Goal: Check status: Check status

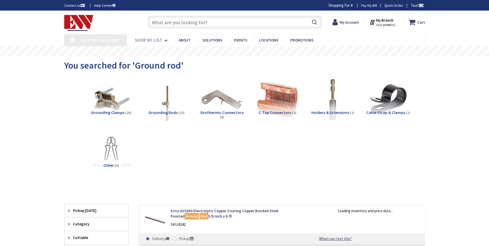
type input "[GEOGRAPHIC_DATA] Reflecting Pool, [STREET_ADDRESS][US_STATE]"
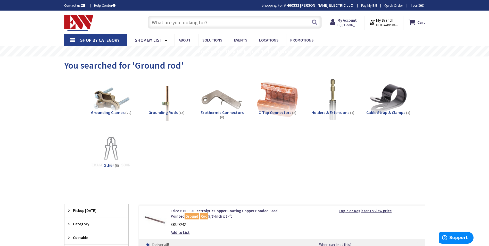
click at [378, 22] on strong "My Branch" at bounding box center [384, 20] width 17 height 5
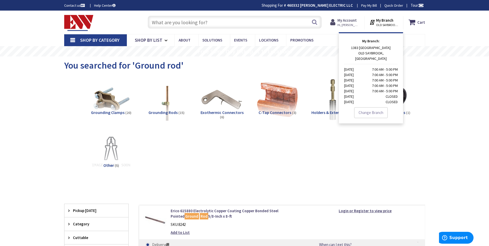
click at [353, 18] on strong "My Account" at bounding box center [346, 20] width 19 height 5
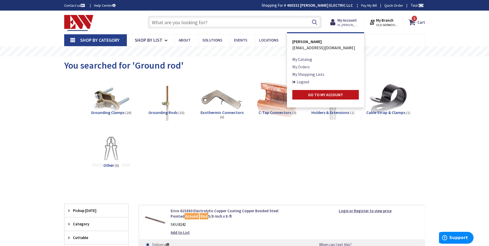
click at [302, 65] on link "My Orders" at bounding box center [301, 67] width 18 height 6
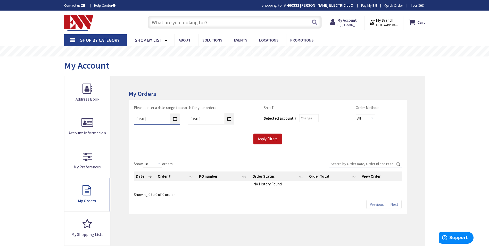
click at [179, 120] on input "9/30/2025" at bounding box center [157, 119] width 46 height 12
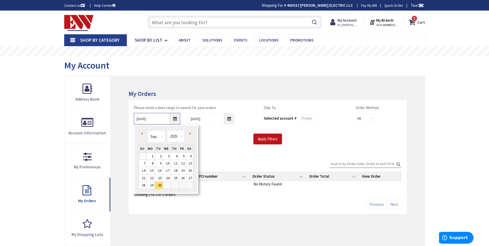
click at [177, 120] on input "9/30/2025" at bounding box center [157, 119] width 46 height 12
click at [143, 135] on link "Prev" at bounding box center [142, 133] width 7 height 7
click at [175, 157] on link "1" at bounding box center [175, 155] width 8 height 7
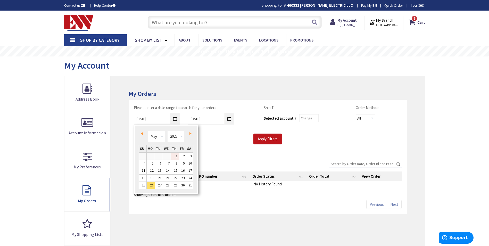
type input "05/01/2025"
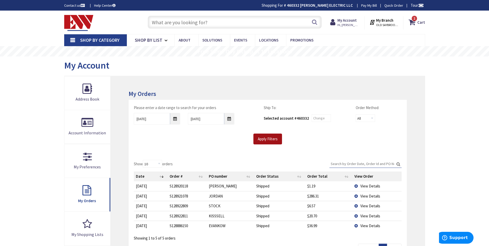
click at [265, 140] on input "Apply Filters" at bounding box center [267, 138] width 29 height 11
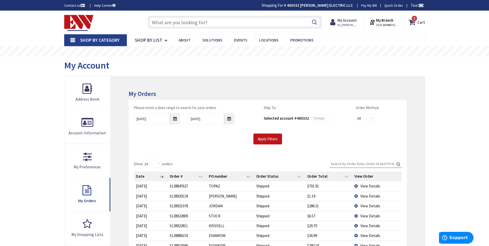
click at [178, 20] on input "text" at bounding box center [235, 22] width 174 height 13
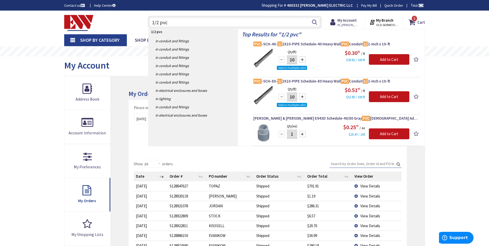
click at [187, 24] on input "1/2 pvc" at bounding box center [235, 22] width 174 height 13
type input "1"
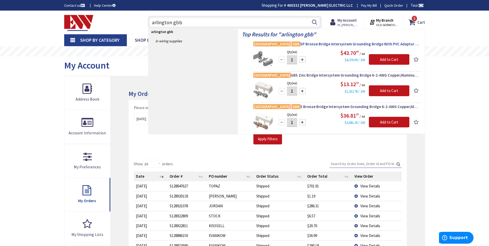
type input "arlington gbb"
click at [289, 45] on span "Arlington GBB 5P Bronze Bridge Intersystem Grounding Bridge With PVC Adaptor 6-…" at bounding box center [336, 43] width 166 height 5
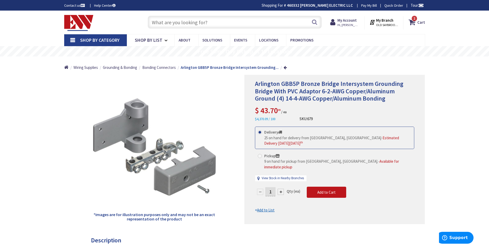
click at [160, 20] on input "text" at bounding box center [235, 22] width 174 height 13
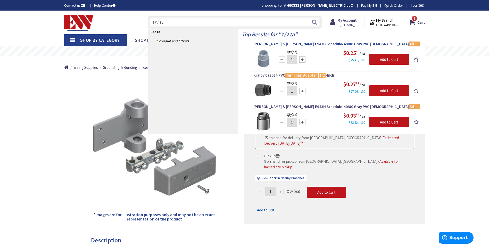
type input "1/2 ta"
click at [304, 44] on span "Thomas & Betts E943D Schedule-40/80 Gray PVC Male Adapter 1/2 -Inch Carlon®" at bounding box center [336, 43] width 166 height 5
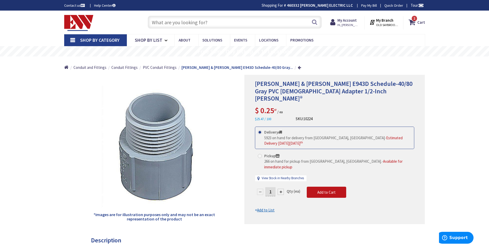
click at [182, 21] on input "text" at bounding box center [235, 22] width 174 height 13
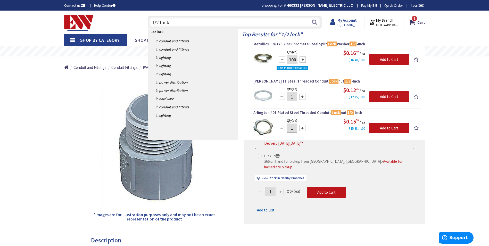
type input "1/2 lock"
click at [352, 22] on strong "My Account" at bounding box center [346, 20] width 19 height 5
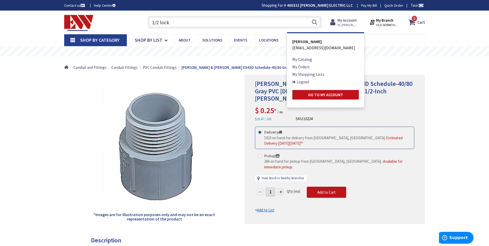
click at [351, 20] on strong "My Account" at bounding box center [346, 20] width 19 height 5
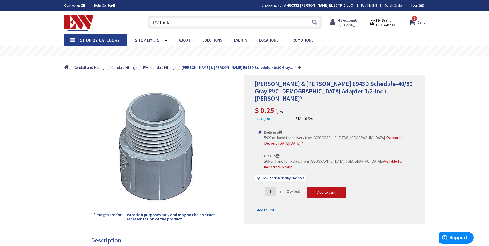
click at [348, 21] on strong "My Account" at bounding box center [346, 20] width 19 height 5
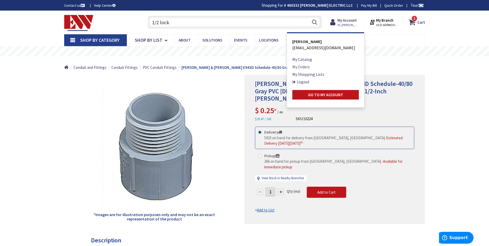
click at [301, 66] on link "My Orders" at bounding box center [301, 67] width 18 height 6
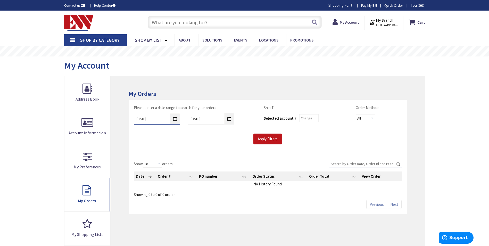
click at [175, 120] on input "[DATE]" at bounding box center [157, 119] width 46 height 12
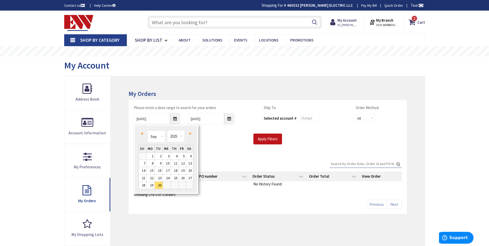
click at [145, 134] on link "Prev" at bounding box center [142, 133] width 7 height 7
click at [143, 134] on link "Prev" at bounding box center [142, 133] width 7 height 7
click at [142, 134] on span "Prev" at bounding box center [142, 133] width 2 height 3
click at [178, 155] on link "1" at bounding box center [175, 155] width 8 height 7
type input "05/01/2025"
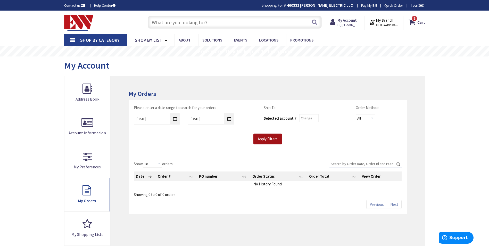
click at [267, 138] on input "Apply Filters" at bounding box center [267, 138] width 29 height 11
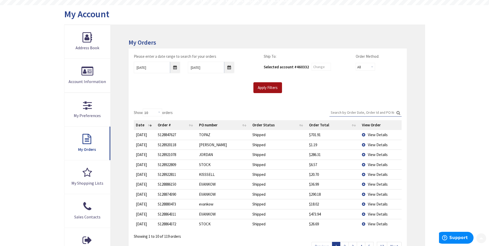
scroll to position [52, 0]
click at [372, 144] on span "View Details" at bounding box center [378, 144] width 20 height 5
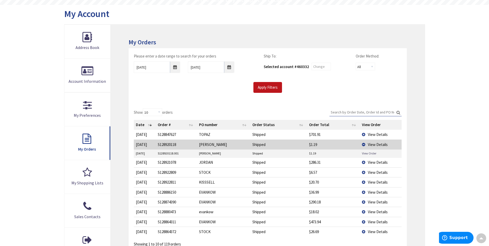
click at [369, 153] on link "View Order" at bounding box center [369, 153] width 14 height 4
click at [364, 182] on td "View Details" at bounding box center [381, 182] width 42 height 10
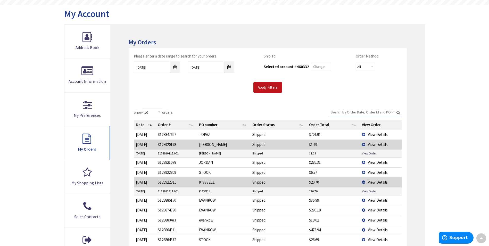
click at [364, 192] on link "View Order" at bounding box center [369, 191] width 14 height 4
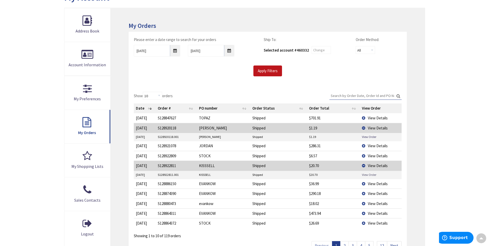
scroll to position [77, 0]
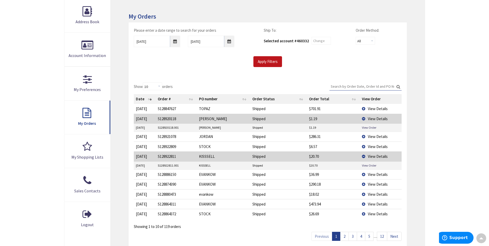
click at [343, 237] on link "2" at bounding box center [344, 236] width 8 height 9
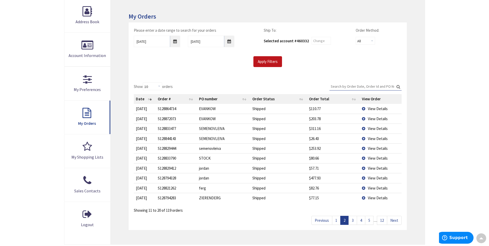
click at [354, 221] on link "3" at bounding box center [352, 220] width 8 height 9
click at [362, 139] on td "View Details" at bounding box center [381, 138] width 42 height 10
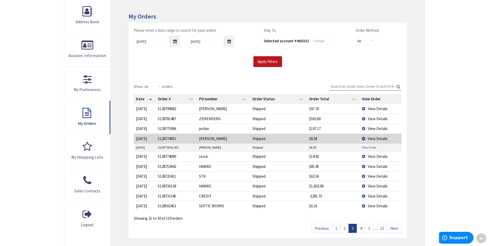
click at [362, 147] on link "View Order" at bounding box center [369, 147] width 14 height 4
click at [359, 227] on link "4" at bounding box center [360, 228] width 8 height 9
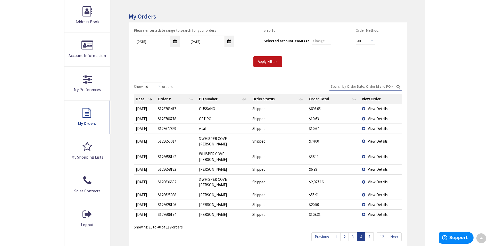
click at [367, 190] on td "View Details" at bounding box center [381, 195] width 42 height 10
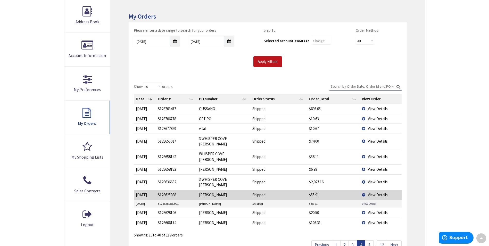
click at [365, 201] on link "View Order" at bounding box center [369, 203] width 14 height 4
click at [368, 210] on span "View Details" at bounding box center [378, 212] width 20 height 5
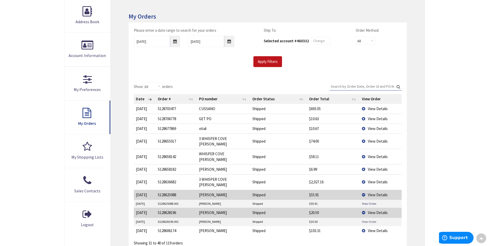
click at [370, 219] on link "View Order" at bounding box center [369, 221] width 14 height 4
click at [375, 228] on span "View Details" at bounding box center [378, 230] width 20 height 5
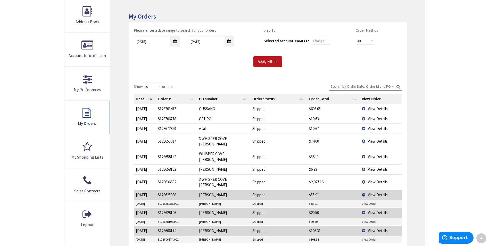
click at [362, 237] on link "View Order" at bounding box center [369, 239] width 14 height 4
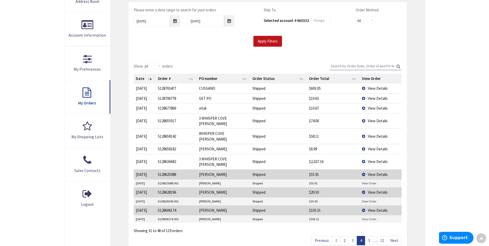
scroll to position [129, 0]
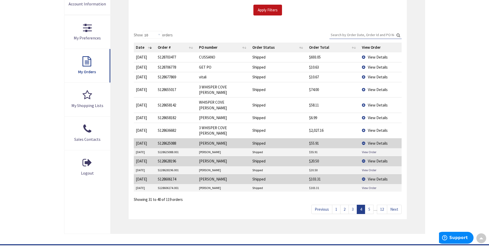
click at [370, 204] on link "5" at bounding box center [369, 208] width 8 height 9
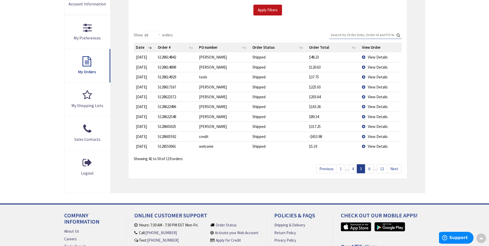
click at [365, 67] on td "View Details" at bounding box center [381, 67] width 42 height 10
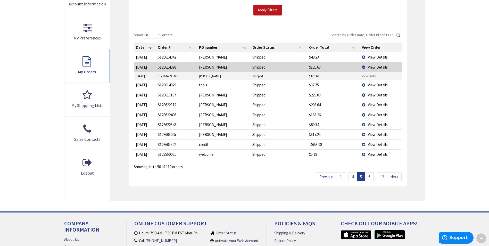
click at [365, 76] on link "View Order" at bounding box center [369, 76] width 14 height 4
click at [366, 94] on td "View Details" at bounding box center [381, 95] width 42 height 10
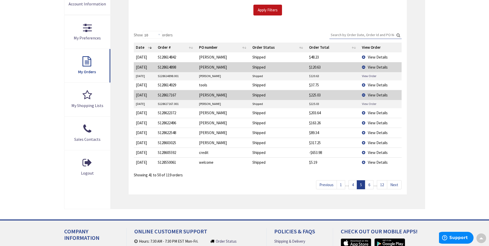
click at [365, 102] on link "View Order" at bounding box center [369, 103] width 14 height 4
click at [363, 114] on td "View Details" at bounding box center [381, 113] width 42 height 10
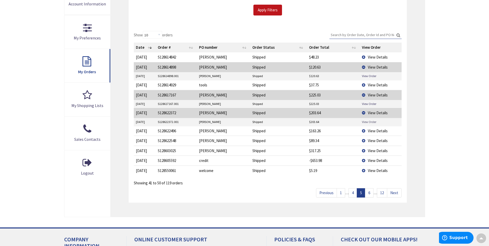
click at [365, 121] on link "View Order" at bounding box center [369, 121] width 14 height 4
click at [362, 130] on td "View Details" at bounding box center [381, 131] width 42 height 10
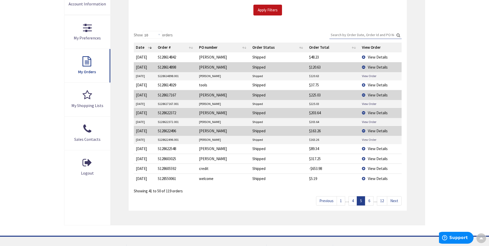
click at [363, 141] on link "View Order" at bounding box center [369, 139] width 14 height 4
click at [366, 149] on td "View Details" at bounding box center [381, 148] width 42 height 10
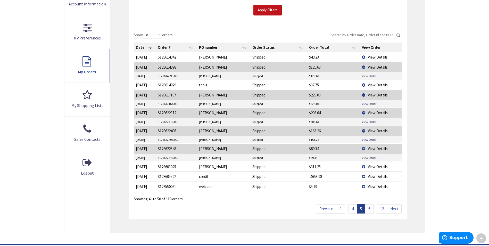
click at [368, 156] on link "View Order" at bounding box center [369, 157] width 14 height 4
click at [365, 166] on td "View Details" at bounding box center [381, 166] width 42 height 10
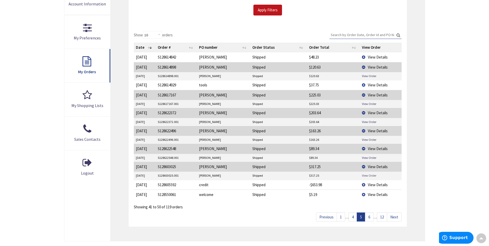
click at [368, 175] on link "View Order" at bounding box center [369, 175] width 14 height 4
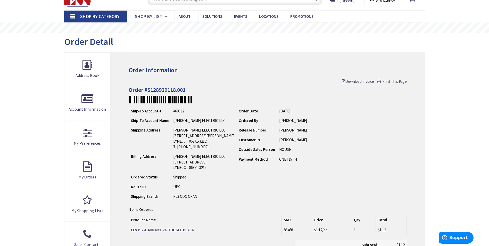
scroll to position [52, 0]
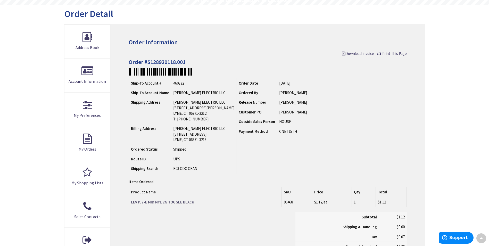
click at [178, 201] on strong "LEV PJ2-E MID NYL 2G TOGGLE BLACK" at bounding box center [162, 201] width 63 height 5
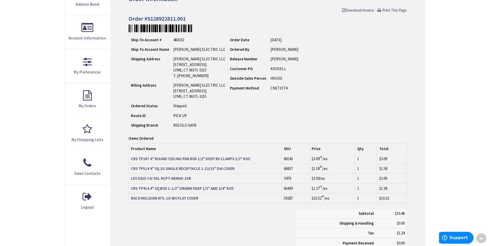
scroll to position [103, 0]
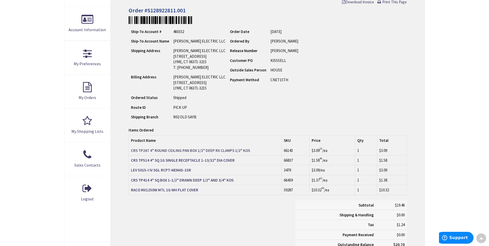
click at [234, 150] on strong "CRS TP267 4" ROUND CEILING PAN BOX 1/2" DEEP RX CLAMPS 1/2" KOS" at bounding box center [190, 150] width 119 height 5
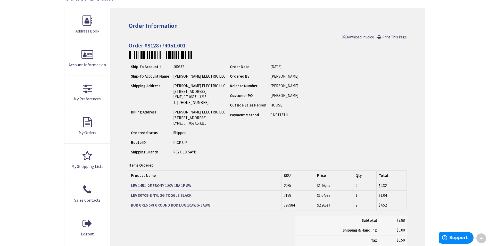
scroll to position [77, 0]
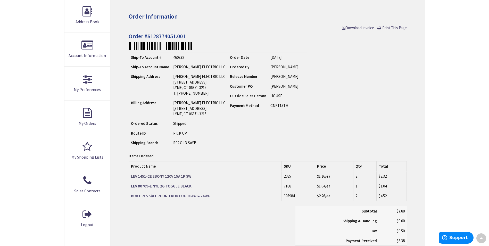
click at [184, 177] on strong "LEV 1451-2E EBONY 120V 15A 1P SW" at bounding box center [161, 176] width 60 height 5
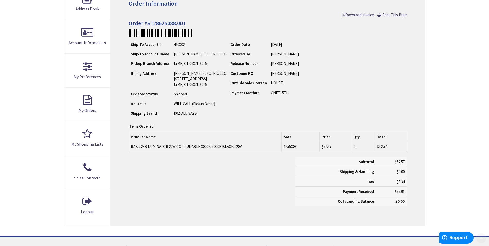
scroll to position [103, 0]
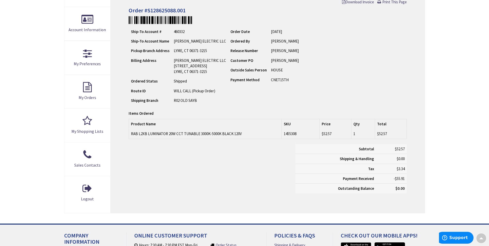
click at [218, 133] on td "RAB L2XB LUMINATOR 20W CCT TUNABLE 3000K-5000K BLACK 120V" at bounding box center [205, 134] width 153 height 10
click at [217, 133] on td "RAB L2XB LUMINATOR 20W CCT TUNABLE 3000K-5000K BLACK 120V" at bounding box center [205, 134] width 153 height 10
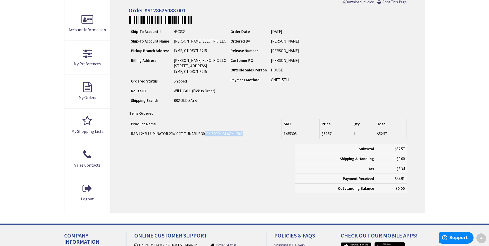
click at [217, 133] on td "RAB L2XB LUMINATOR 20W CCT TUNABLE 3000K-5000K BLACK 120V" at bounding box center [205, 134] width 153 height 10
click at [232, 149] on div "Subtotal $52.57 Shipping & Handling $0.00 Tax $3.34 Payment Received" at bounding box center [267, 171] width 285 height 54
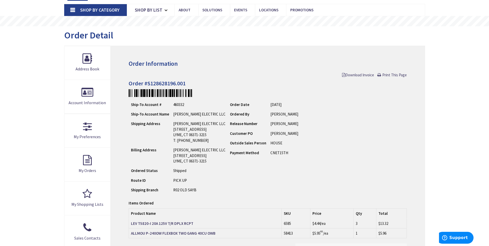
scroll to position [77, 0]
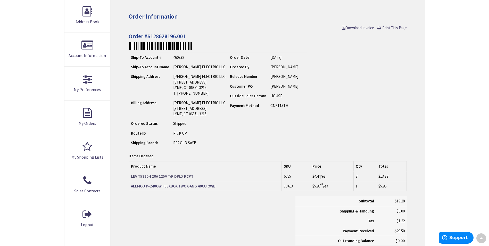
click at [186, 175] on strong "LEV T5820-I 20A 125V T/R DPLX RCPT" at bounding box center [162, 176] width 62 height 5
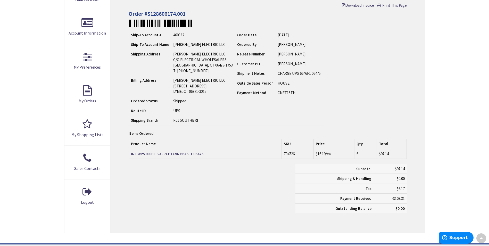
scroll to position [103, 0]
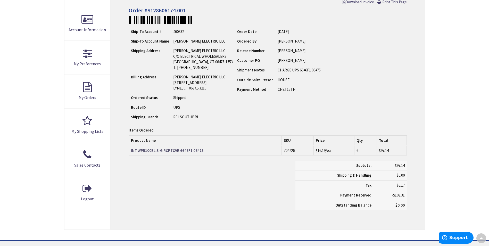
click at [157, 151] on strong "INT WP5100BL S-G RCPTCVR 6646F1 06475" at bounding box center [167, 150] width 73 height 5
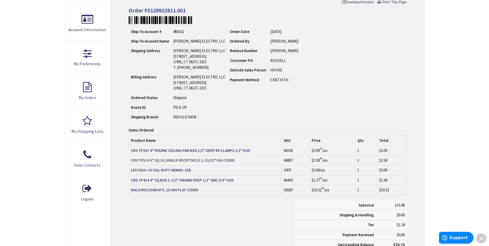
click at [197, 159] on strong "CRS TP514 4" SQ 1G SINGLE RECEPTACLE 1-13/32" DIA COVER" at bounding box center [183, 160] width 104 height 5
click at [189, 190] on strong "RACO MX1250W MTL 1G WH FLAT COVER" at bounding box center [164, 189] width 67 height 5
click at [204, 182] on strong "CRS TP414 4" SQ BOX 1-1/2" DRAWN DEEP 1/2" AND 3/4" KOS" at bounding box center [182, 179] width 103 height 5
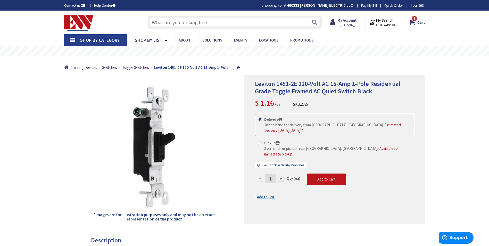
click at [378, 222] on div "Leviton 1451-2E 120-Volt AC 15-Amp 1-Pole Residential Grade Toggle Framed AC Qu…" at bounding box center [334, 149] width 180 height 149
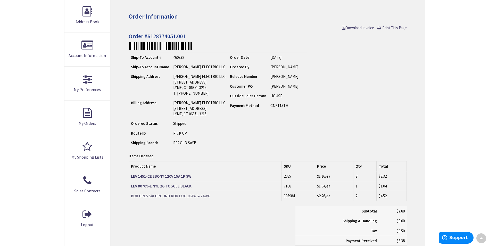
click at [176, 197] on strong "BUR GRL5 5/8 GROUND ROD LUG 10AWG-2AWG" at bounding box center [170, 195] width 79 height 5
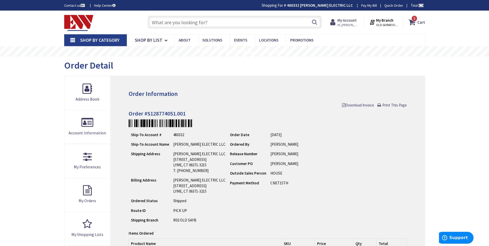
click at [346, 21] on strong "My Account" at bounding box center [346, 20] width 19 height 5
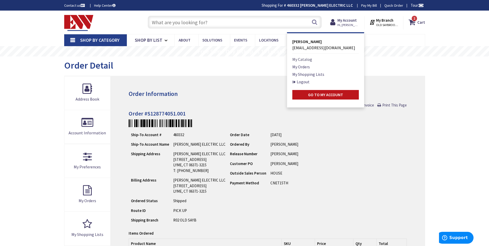
click at [303, 59] on link "My Catalog" at bounding box center [302, 59] width 20 height 6
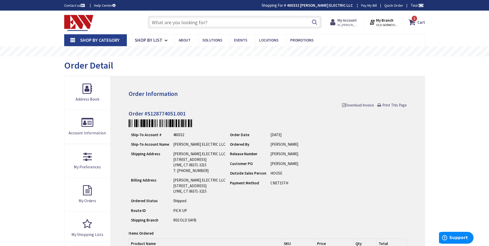
click at [346, 22] on strong "My Account" at bounding box center [346, 20] width 19 height 5
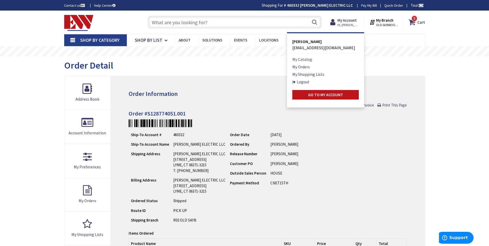
click at [305, 60] on link "My Catalog" at bounding box center [302, 59] width 20 height 6
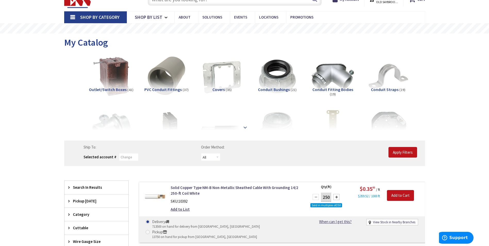
click at [245, 127] on strong at bounding box center [245, 127] width 6 height 6
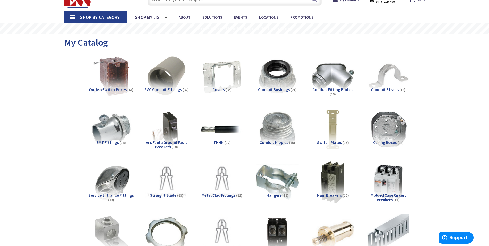
click at [245, 127] on li "THHN (17)" at bounding box center [221, 132] width 55 height 48
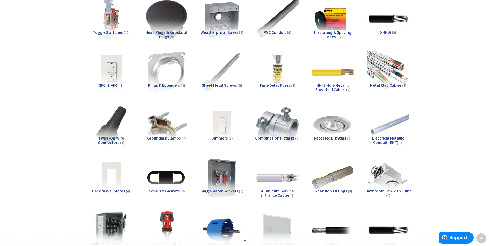
scroll to position [291, 0]
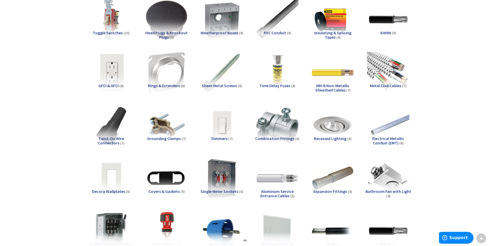
click at [113, 79] on img at bounding box center [111, 72] width 47 height 47
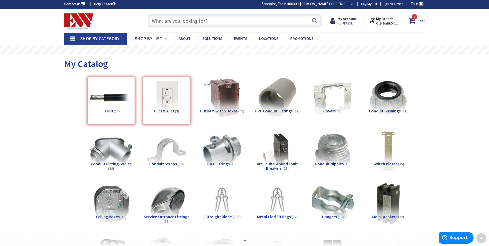
scroll to position [0, 0]
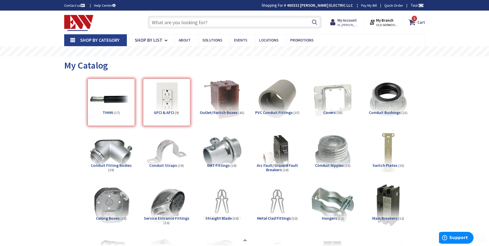
click at [162, 95] on div "GFCI & AFCI (9)" at bounding box center [166, 102] width 47 height 47
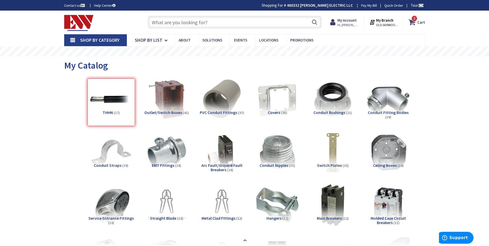
click at [118, 104] on div "THHN (17)" at bounding box center [111, 102] width 47 height 47
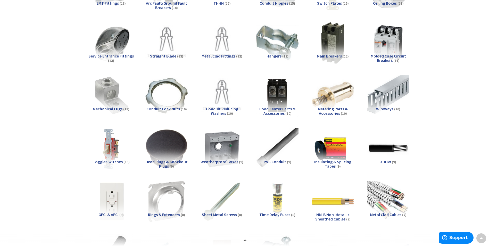
click at [106, 193] on img at bounding box center [111, 201] width 47 height 47
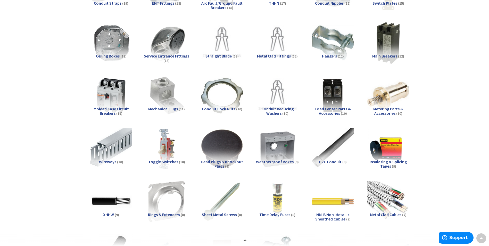
scroll to position [986, 0]
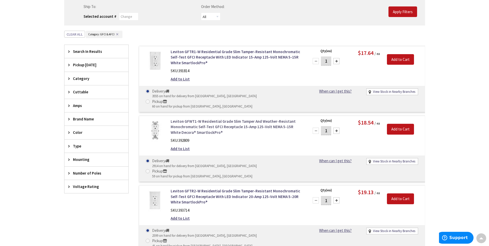
click at [194, 118] on link "Leviton GFWT1-W Residential Grade Slim Tamper And Weather-Resistant Monochromat…" at bounding box center [235, 126] width 131 height 16
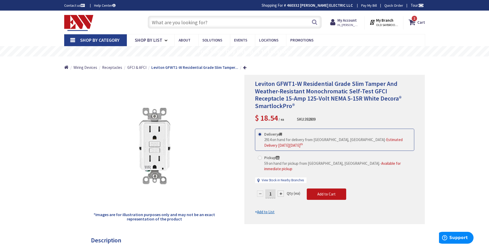
click at [229, 30] on div "Search" at bounding box center [233, 22] width 176 height 16
click at [229, 27] on input "text" at bounding box center [235, 22] width 174 height 13
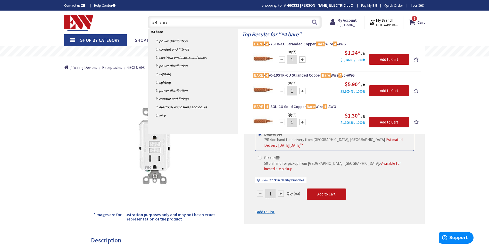
click at [177, 22] on input "#4 bare" at bounding box center [235, 22] width 174 height 13
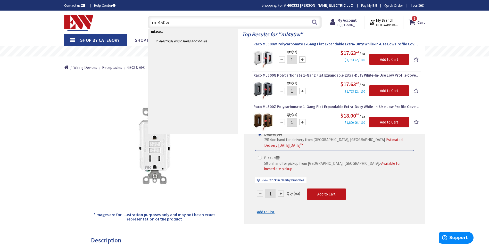
type input "ml450w"
click at [299, 45] on span "Raco ML500W Polycarbonate 1-Gang Flat Expandable Extra-Duty While-In-Use Low Pr…" at bounding box center [336, 43] width 166 height 5
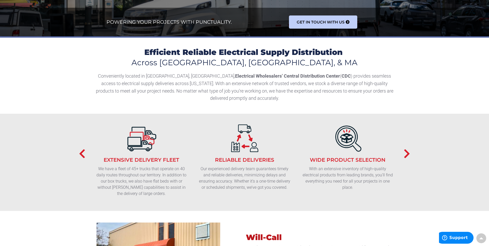
scroll to position [77, 0]
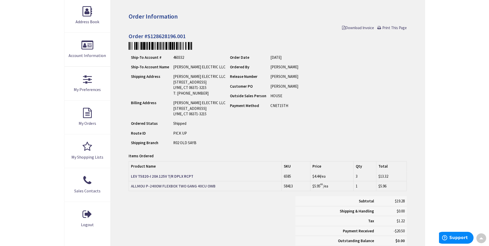
click at [165, 185] on strong "ALLMOU P-240OW FLEXBOX TWO GANG 40CU OWB" at bounding box center [173, 185] width 84 height 5
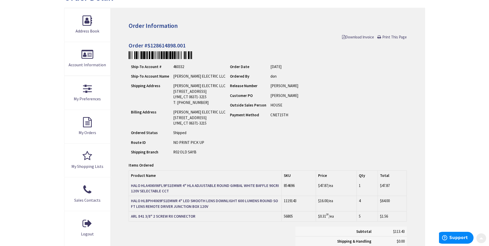
scroll to position [77, 0]
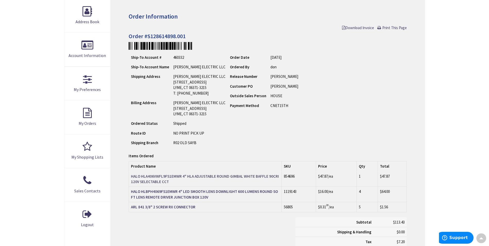
click at [204, 176] on strong "HALO HLA406VWFL9FS1EMWR 4" HLA ADJUSTABLE ROUND GIMBAL WHITE BAFFLE 90CRI 120V …" at bounding box center [205, 179] width 148 height 10
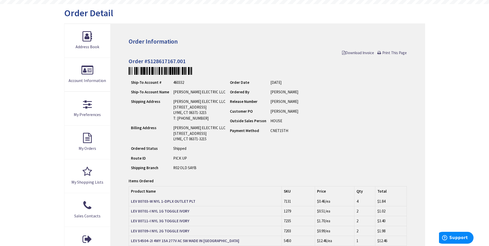
scroll to position [103, 0]
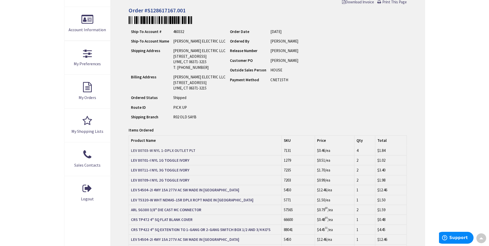
click at [176, 151] on strong "LEV 80703-W NYL 1-DPLX OUTLET PLT" at bounding box center [163, 150] width 64 height 5
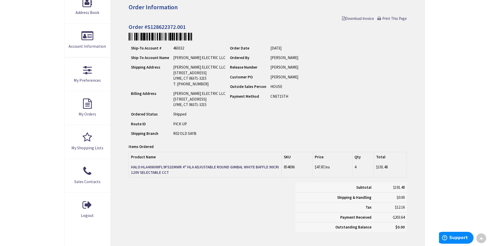
scroll to position [77, 0]
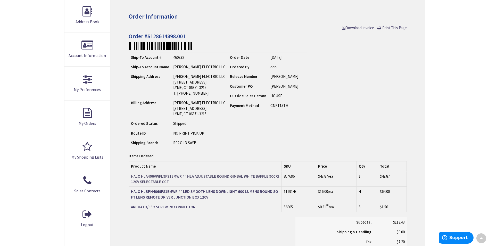
click at [148, 178] on strong "HALO HLA406VWFL9FS1EMWR 4" HLA ADJUSTABLE ROUND GIMBAL WHITE BAFFLE 90CRI 120V …" at bounding box center [205, 179] width 148 height 10
click at [242, 190] on strong "HALO HLBPH4069FS1EMWR 4" LED SMOOTH LENS DOWNLIGHT 600 LUMENS ROUND SOFT LENS R…" at bounding box center [204, 194] width 147 height 10
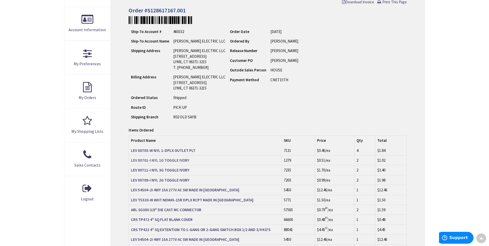
click at [174, 160] on strong "LEV 80701-I NYL 1G TOGGLE IVORY" at bounding box center [160, 160] width 58 height 5
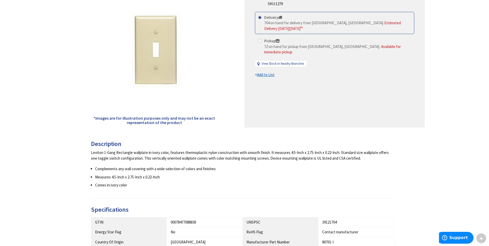
scroll to position [12, 0]
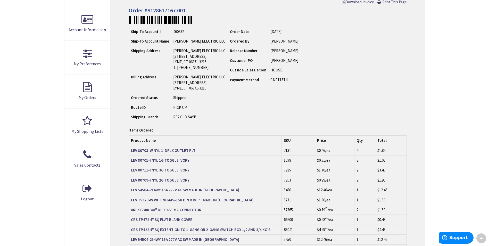
click at [162, 170] on strong "LEV 80711-I NYL 3G TOGGLE IVORY" at bounding box center [160, 169] width 58 height 5
click at [174, 180] on strong "LEV 80709-I NYL 2G TOGGLE IVORY" at bounding box center [160, 179] width 58 height 5
click at [180, 191] on strong "LEV 54504-2I 4WY 15A 277V AC SW MADE IN [GEOGRAPHIC_DATA]" at bounding box center [185, 189] width 108 height 5
click at [183, 200] on strong "LEV T5320-W WHT NEMA5-15R DPLX RCPT MADE IN USA" at bounding box center [192, 199] width 122 height 5
click at [192, 210] on strong "ARL SG380 3/8" DIE CAST MC CONNECTOR" at bounding box center [166, 209] width 70 height 5
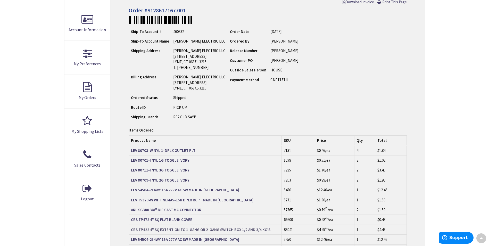
click at [207, 229] on strong "CRS TP422 4" SQ EXTENTION TO 1-GANG OR 2-GANG SWITCH BOX 1/2 AND 3/4 KO'S" at bounding box center [200, 229] width 139 height 5
click at [175, 219] on strong "CRS TP472 4" SQ FLAT BLANK COVER" at bounding box center [162, 219] width 62 height 5
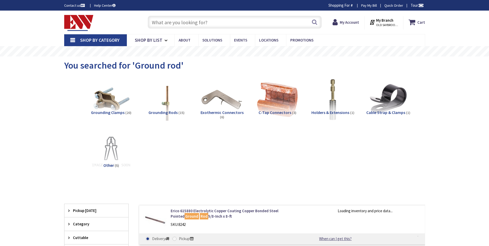
click at [173, 27] on input "text" at bounding box center [235, 22] width 174 height 13
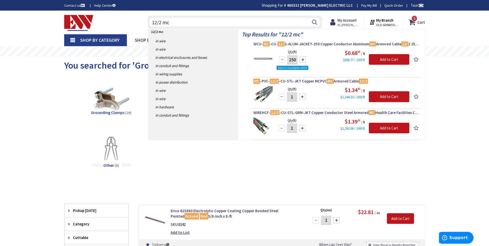
click at [174, 24] on input "12/2 mc" at bounding box center [235, 22] width 174 height 13
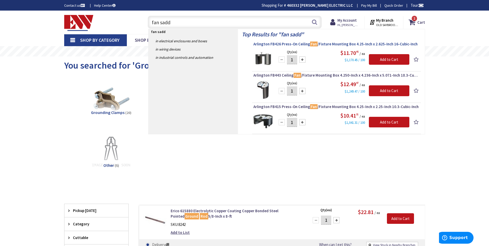
type input "fan sadd"
click at [276, 43] on span "Arlington FB426 Press-On Ceiling Fan /Fixture Mounting Box 4.25-Inch x 2.625-In…" at bounding box center [336, 43] width 166 height 5
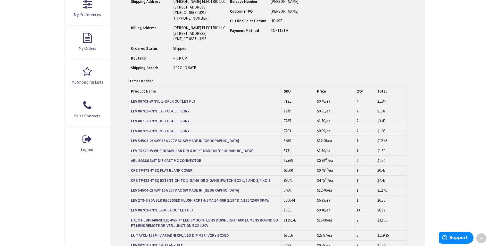
scroll to position [155, 0]
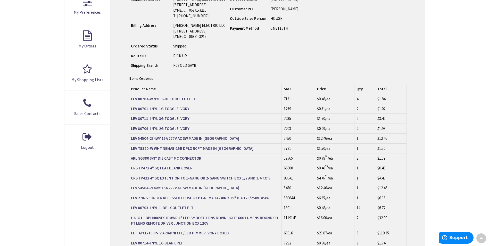
click at [198, 187] on strong "LEV 54504-2I 4WY 15A 277V AC SW MADE IN [GEOGRAPHIC_DATA]" at bounding box center [185, 187] width 108 height 5
click at [172, 199] on strong "LEV 278-S 30A BLK RECESSED FLUSH RCPT-NEMA 14-30R 2.15" DIA 125/250V 3P4W" at bounding box center [200, 197] width 138 height 5
click at [174, 208] on strong "LEV 80703-I NYL 1-DPLX OUTLET PLT" at bounding box center [162, 207] width 62 height 5
click at [191, 223] on strong "HALO HLBPH4069FS1EMWR 4" LED SMOOTH LENS DOWNLIGHT 600 LUMENS ROUND SOFT LENS R…" at bounding box center [204, 220] width 147 height 10
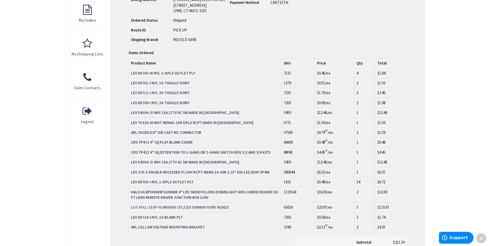
click at [199, 206] on strong "LUT AYCL-153P-IV ARIADNI CFL/LED DIMMER IVORY BOXED" at bounding box center [180, 206] width 98 height 5
click at [143, 218] on strong "LEV 80714-I NYL 1G BLANK PLT" at bounding box center [157, 217] width 52 height 5
click at [184, 227] on strong "ARL LV1 LOW VOLTAGE MOUNTING BRACKET" at bounding box center [168, 226] width 74 height 5
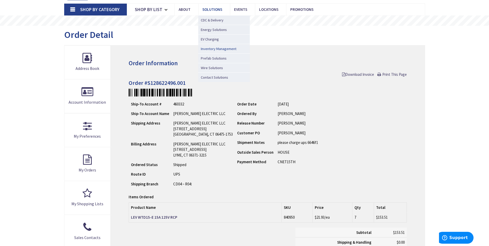
scroll to position [77, 0]
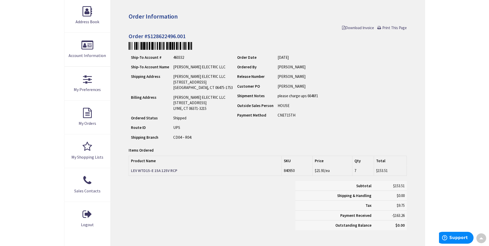
click at [164, 171] on strong "LEV WTD15-E 15A 125V RCP" at bounding box center [154, 170] width 46 height 5
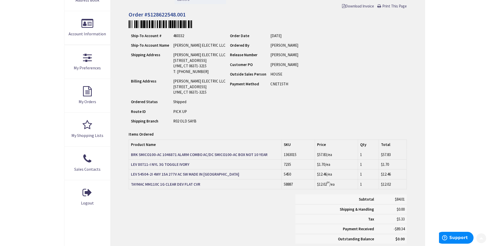
scroll to position [103, 0]
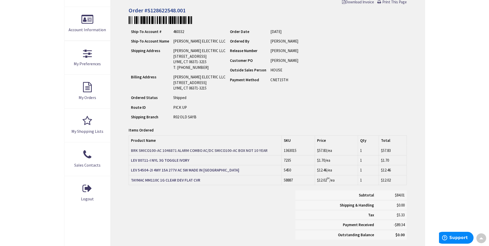
click at [181, 151] on strong "BRK SMICO100-AC 1046871 ALARM COMBO AC/DC SMICO100-AC BOX NOT 10 YEAR" at bounding box center [199, 150] width 136 height 5
click at [156, 161] on strong "LEV 80711-I NYL 3G TOGGLE IVORY" at bounding box center [160, 160] width 58 height 5
click at [188, 167] on td "LEV 54504-2I 4WY 15A 277V AC SW MADE IN USA" at bounding box center [205, 170] width 153 height 10
click at [189, 169] on strong "LEV 54504-2I 4WY 15A 277V AC SW MADE IN USA" at bounding box center [185, 169] width 108 height 5
click at [189, 180] on strong "TAYMAC MM110C 1G CLEAR DEV FLAT CVR" at bounding box center [165, 179] width 69 height 5
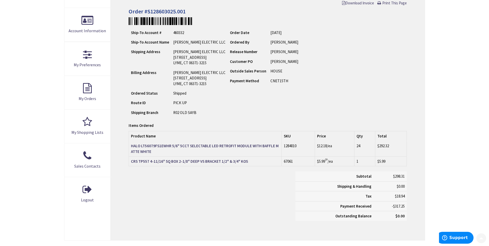
scroll to position [103, 0]
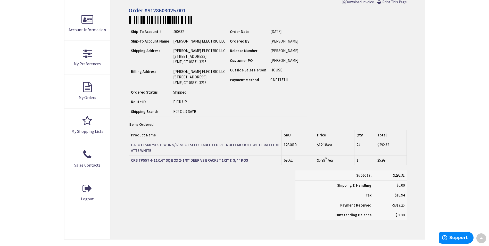
click at [164, 143] on strong "HALO LT56079FS1EWHR 5/6" 5CCT SELECTABLE LED RETROFIT MODULE WITH BAFFLE MATTE …" at bounding box center [205, 147] width 148 height 10
click at [207, 159] on strong "CRS TP557 4-11/16" SQ BOX 2-1/8" DEEP VS BRACKET 1/2" & 3/4" KOS" at bounding box center [189, 160] width 117 height 5
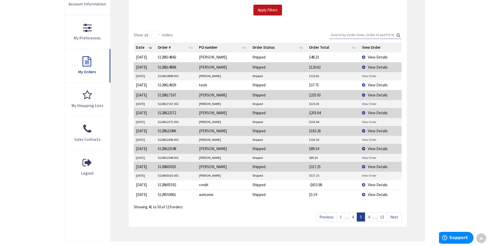
click at [370, 217] on link "6" at bounding box center [369, 216] width 8 height 9
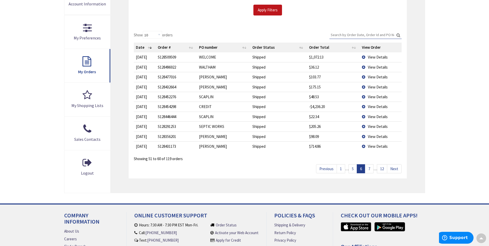
click at [364, 77] on td "View Details" at bounding box center [381, 77] width 42 height 10
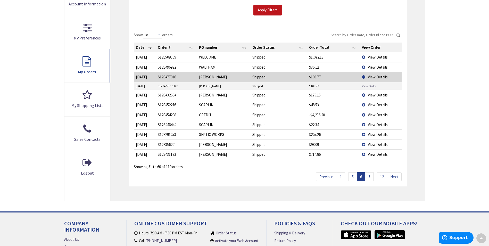
click at [366, 86] on link "View Order" at bounding box center [369, 86] width 14 height 4
click at [365, 145] on td "View Details" at bounding box center [381, 144] width 42 height 10
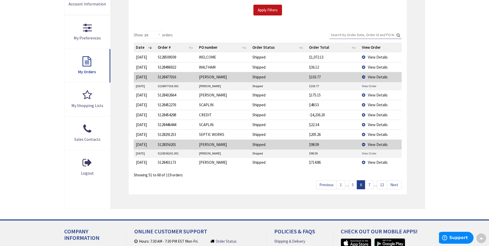
click at [367, 152] on link "View Order" at bounding box center [369, 153] width 14 height 4
click at [372, 163] on span "View Details" at bounding box center [378, 162] width 20 height 5
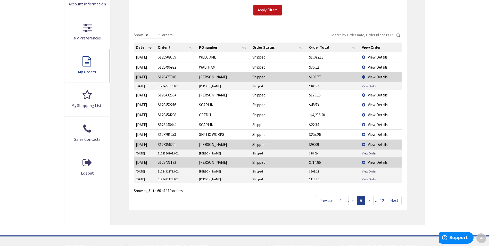
click at [370, 171] on link "View Order" at bounding box center [369, 171] width 14 height 4
click at [368, 178] on link "View Order" at bounding box center [369, 179] width 14 height 4
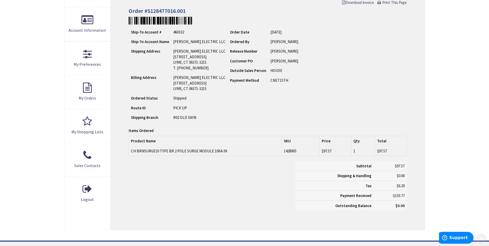
scroll to position [103, 0]
click at [204, 151] on td "CH BRNSURGE10 TYPE BR 2 POLE SURGE MODULE 10KA IN" at bounding box center [205, 151] width 153 height 10
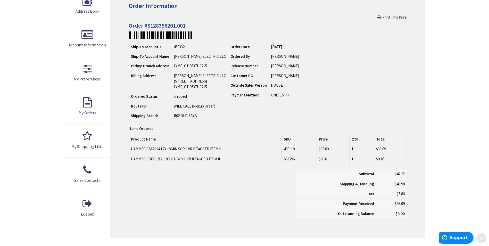
scroll to position [103, 0]
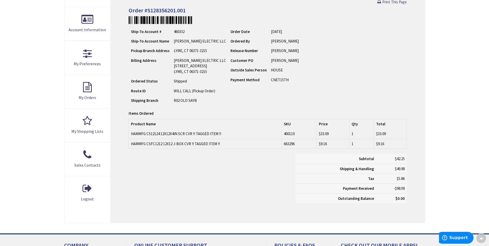
click at [189, 134] on td "HAMMFG CS12124 12X12X4IN SCR CVR !! TAGGED ITEM !!" at bounding box center [205, 134] width 153 height 10
drag, startPoint x: 131, startPoint y: 135, endPoint x: 192, endPoint y: 135, distance: 61.3
click at [192, 135] on td "HAMMFG CS12124 12X12X4IN SCR CVR !! TAGGED ITEM !!" at bounding box center [205, 134] width 153 height 10
drag, startPoint x: 192, startPoint y: 135, endPoint x: 186, endPoint y: 134, distance: 6.0
copy td "HAMMFG CS12124 12X12X4IN SCR CVR"
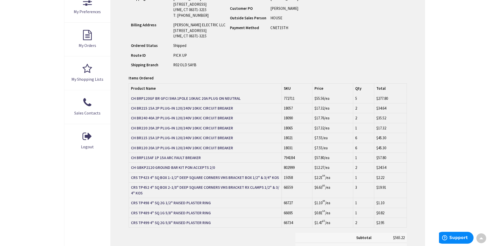
scroll to position [155, 0]
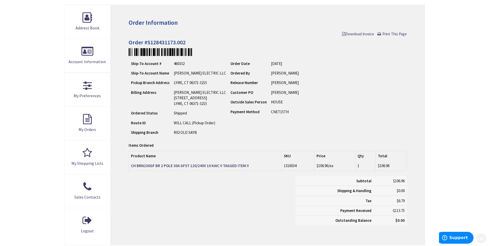
scroll to position [77, 0]
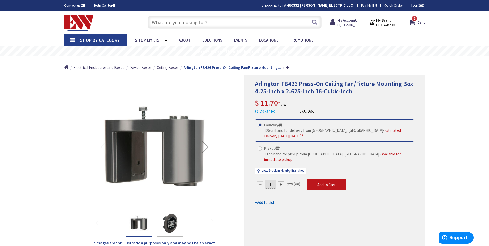
click at [156, 22] on input "text" at bounding box center [235, 22] width 174 height 13
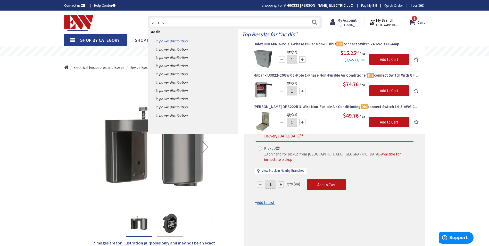
type input "ac dis"
click at [187, 40] on link "in Power Distribution" at bounding box center [192, 41] width 89 height 8
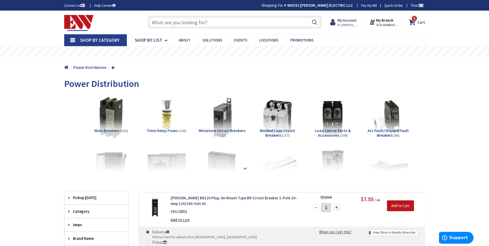
click at [166, 21] on input "text" at bounding box center [235, 22] width 174 height 13
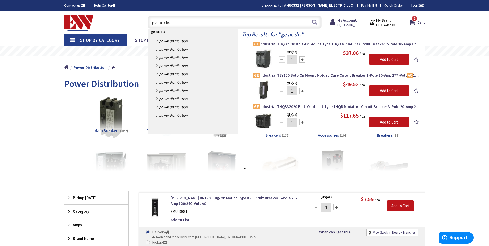
click at [180, 25] on input "ge ac dis" at bounding box center [235, 22] width 174 height 13
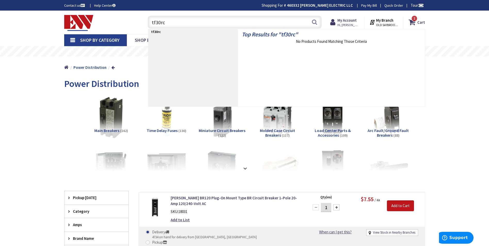
type input "tf30rcp"
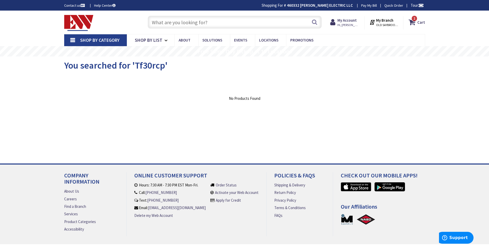
paste input "TFN60RCP"
type input "TFN60RCP"
click at [187, 24] on input "text" at bounding box center [235, 22] width 174 height 13
click at [348, 19] on strong "My Account" at bounding box center [346, 20] width 19 height 5
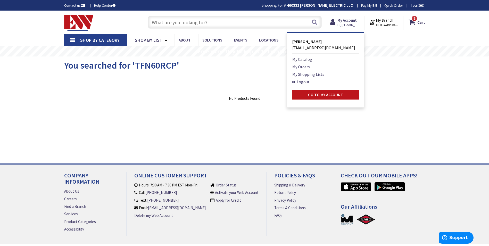
click at [302, 59] on link "My Catalog" at bounding box center [302, 59] width 20 height 6
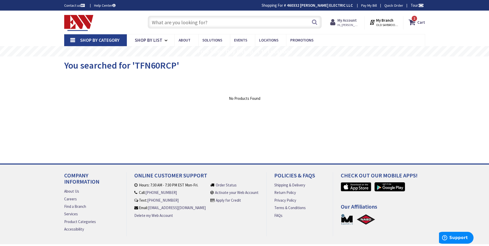
click at [351, 21] on strong "My Account" at bounding box center [346, 20] width 19 height 5
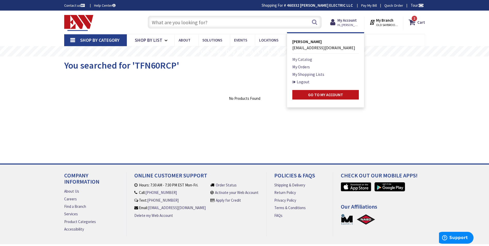
click at [309, 58] on link "My Catalog" at bounding box center [302, 59] width 20 height 6
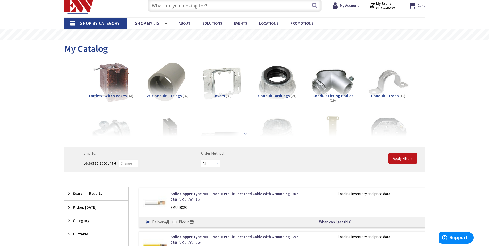
scroll to position [26, 0]
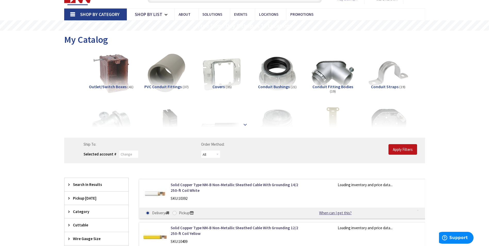
click at [245, 124] on strong at bounding box center [245, 125] width 6 height 6
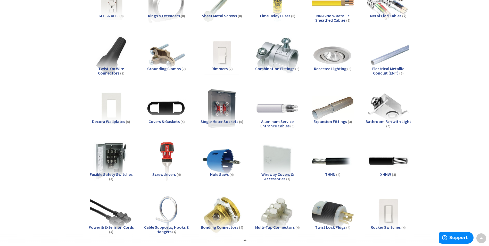
scroll to position [309, 0]
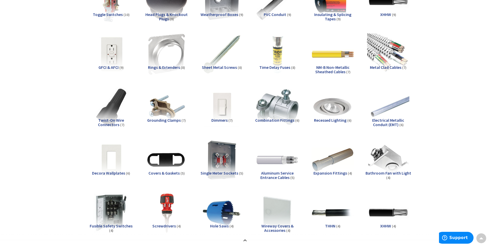
click at [121, 225] on span "Fusible Safety Switches" at bounding box center [111, 225] width 43 height 5
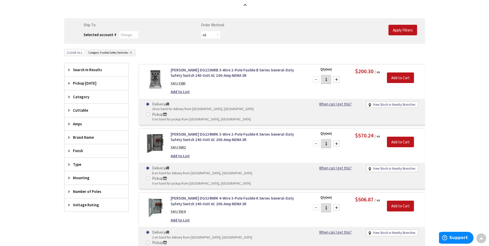
scroll to position [959, 0]
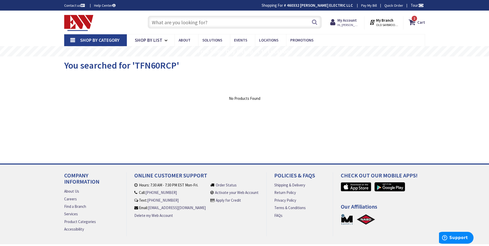
click at [268, 23] on input "text" at bounding box center [235, 22] width 174 height 13
click at [346, 22] on strong "My Account" at bounding box center [346, 20] width 19 height 5
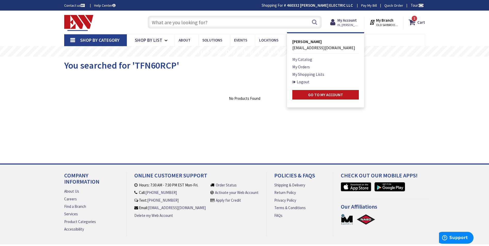
click at [296, 59] on link "My Catalog" at bounding box center [302, 59] width 20 height 6
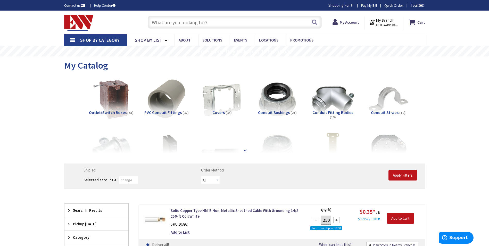
click at [245, 150] on strong at bounding box center [245, 149] width 6 height 6
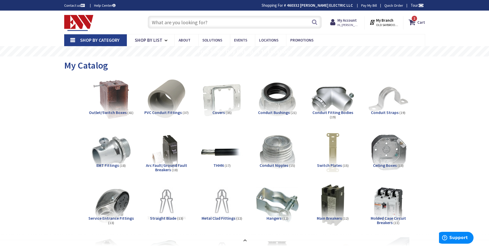
click at [192, 21] on input "text" at bounding box center [235, 22] width 174 height 13
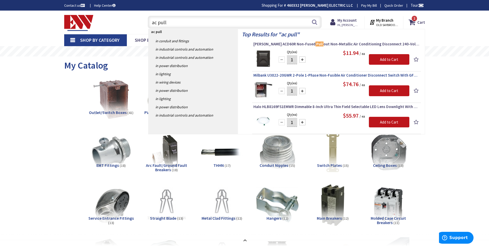
type input "ac pull"
click at [282, 73] on span "Milbank U3822-20GWR 2-Pole 1-Phase Non-Fusible Air Conditioner Disconnect Switc…" at bounding box center [336, 75] width 166 height 5
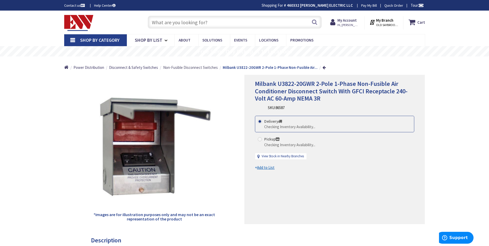
click at [200, 67] on span "Non-Fusible Disconnect Switches" at bounding box center [190, 67] width 55 height 5
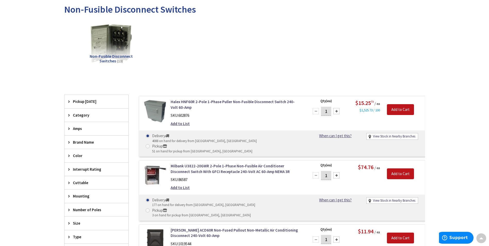
scroll to position [74, 0]
click at [196, 101] on link "Halex HNF60R 2-Pole 1-Phase Puller Non-Fusible Disconnect Switch 240-Volt 60-Amp" at bounding box center [235, 104] width 131 height 11
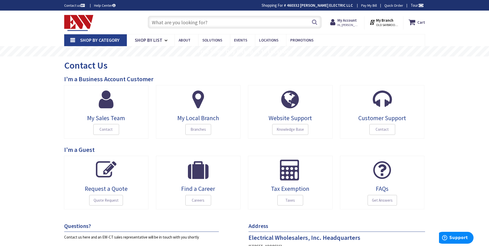
click at [226, 21] on input "text" at bounding box center [235, 22] width 174 height 13
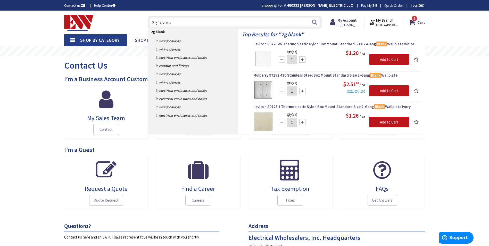
type input "2g blank"
click at [337, 103] on div "Top Results for " 2g blank " Leviton 80725-W Thermoplastic Nylon Box Mount Stan…" at bounding box center [331, 81] width 187 height 105
click at [336, 105] on span "Leviton 80725-I Thermoplastic Nylon Box Mount Standard Size 2-Gang Blank Wallpl…" at bounding box center [336, 106] width 166 height 5
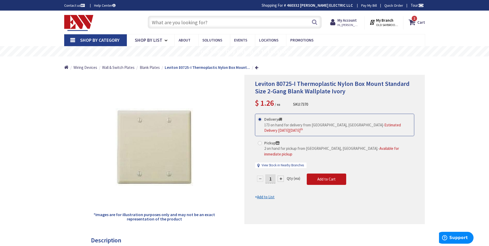
click at [203, 24] on input "text" at bounding box center [235, 22] width 174 height 13
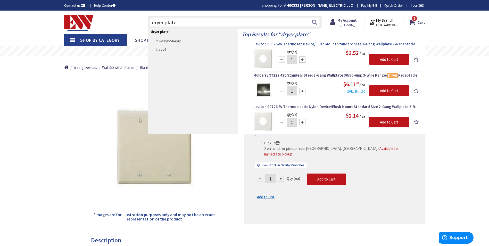
type input "dryer plate"
click at [293, 46] on span "Leviton 80526-W Thermoset Device/Flush Mount Standard Size 2-Gang Wallplate 2-R…" at bounding box center [336, 43] width 166 height 5
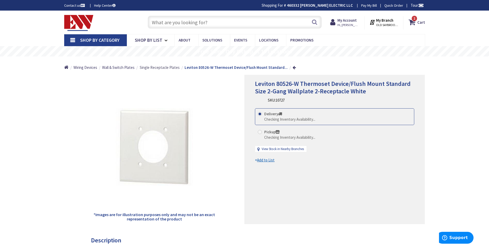
click at [163, 68] on span "Single Receptacle Plates" at bounding box center [160, 67] width 40 height 5
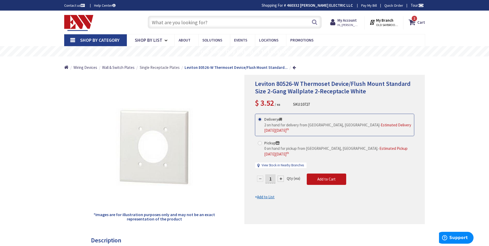
click at [164, 68] on span "Single Receptacle Plates" at bounding box center [160, 67] width 40 height 5
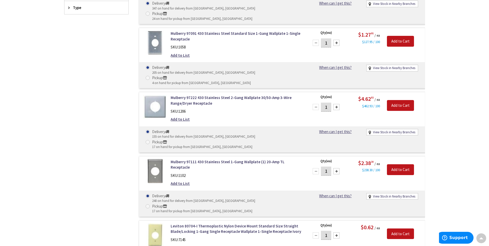
scroll to position [276, 0]
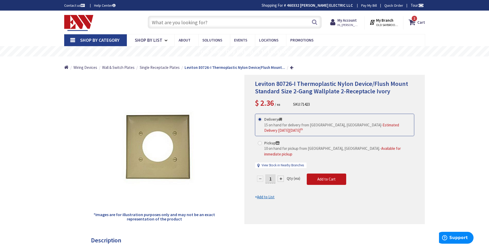
click at [187, 25] on input "text" at bounding box center [235, 22] width 174 height 13
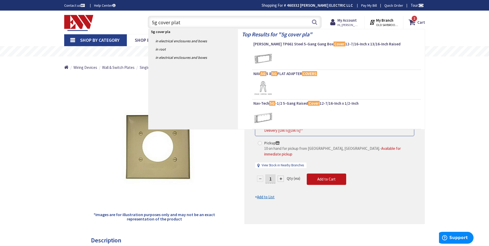
type input "5g cover plate"
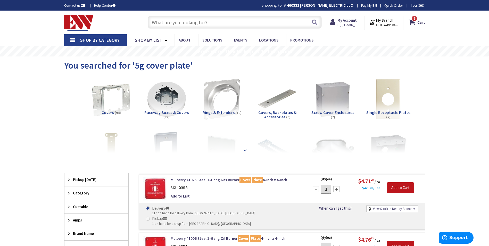
click at [245, 151] on div at bounding box center [244, 139] width 335 height 28
click at [245, 149] on strong at bounding box center [245, 150] width 6 height 6
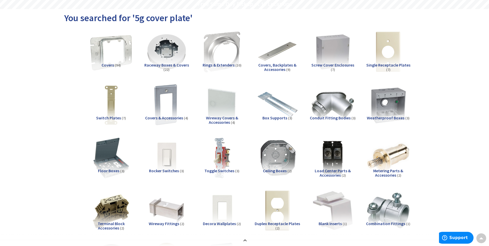
scroll to position [26, 0]
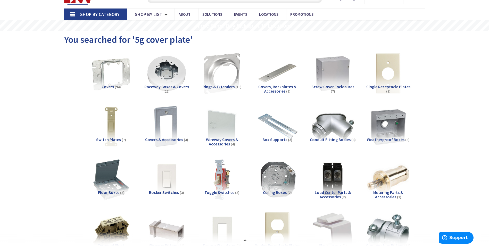
click at [115, 85] on span "(94)" at bounding box center [118, 86] width 6 height 5
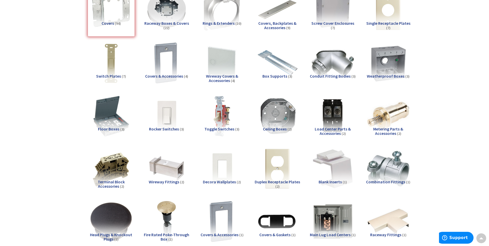
scroll to position [0, 0]
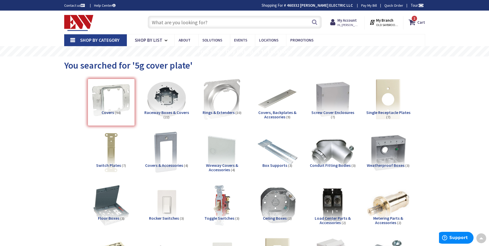
drag, startPoint x: 108, startPoint y: 80, endPoint x: 131, endPoint y: -1, distance: 84.4
click at [186, 24] on input "text" at bounding box center [235, 22] width 174 height 13
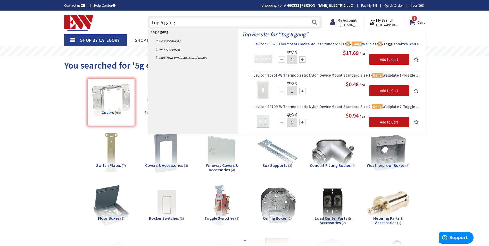
type input "tog 5 gang"
click at [272, 45] on span "Leviton 88023 Thermoset Device Mount Standard Size 5 - Gang Wallplate 5 -Toggle…" at bounding box center [336, 43] width 166 height 5
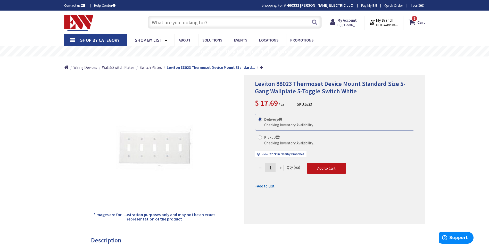
click at [191, 23] on input "text" at bounding box center [235, 22] width 174 height 13
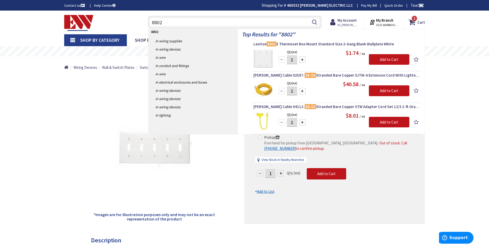
click at [181, 22] on input "8802" at bounding box center [235, 22] width 174 height 13
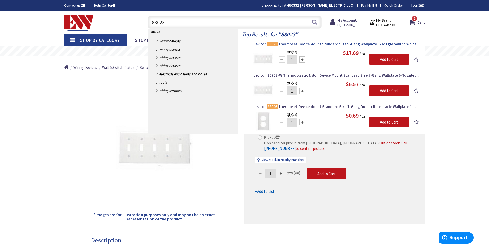
type input "88023"
click at [274, 46] on mark "88023" at bounding box center [272, 44] width 12 height 6
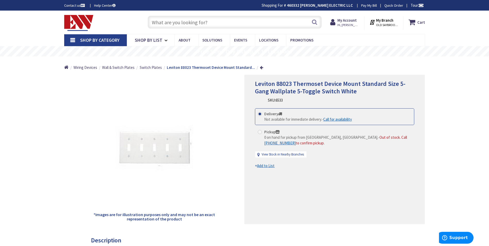
click at [184, 25] on input "text" at bounding box center [235, 22] width 174 height 13
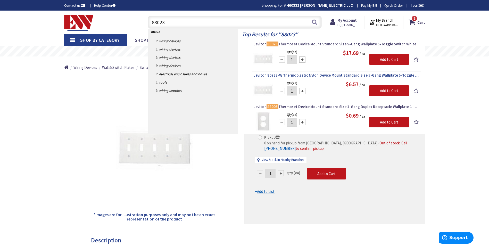
type input "88023"
click at [277, 75] on span "Leviton 80723-W Thermoplastic Nylon Device Mount Standard Size 5-Gang Wallplate…" at bounding box center [336, 75] width 166 height 5
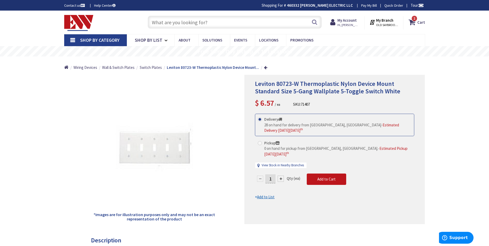
click at [200, 20] on input "text" at bounding box center [235, 22] width 174 height 13
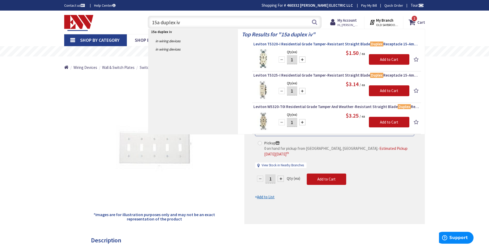
type input "15a duplex iv"
click at [326, 46] on span "Leviton T5320-I Residential Grade Tamper-Resistant Straight Blade Duplex Recept…" at bounding box center [336, 43] width 166 height 5
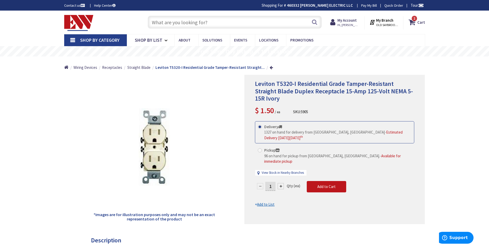
click at [172, 18] on input "text" at bounding box center [235, 22] width 174 height 13
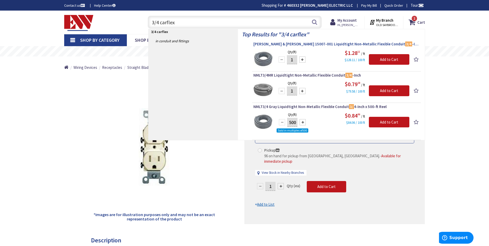
type input "3/4 carflex"
click at [301, 43] on span "Thomas & Betts 15007-001 Liquidtight Non-Metallic Flexible Conduit 3/4 -Inch Ca…" at bounding box center [336, 43] width 166 height 5
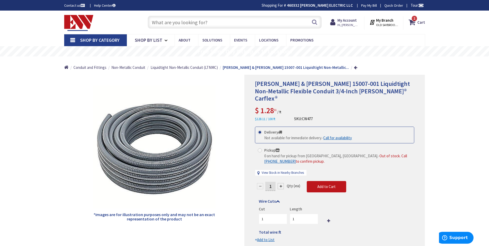
click at [226, 22] on input "text" at bounding box center [235, 22] width 174 height 13
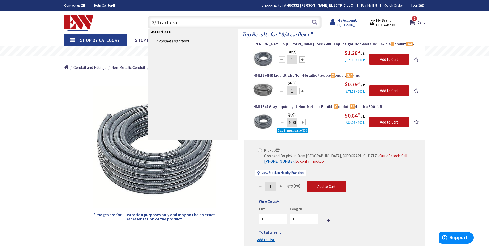
type input "3/4 carflex c"
click at [352, 21] on strong "My Account" at bounding box center [346, 20] width 19 height 5
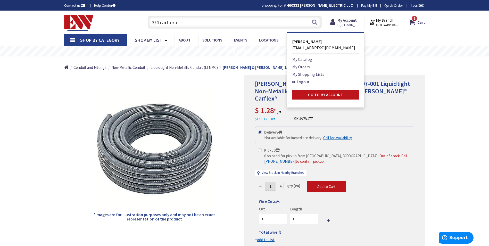
click at [302, 61] on link "My Catalog" at bounding box center [302, 59] width 20 height 6
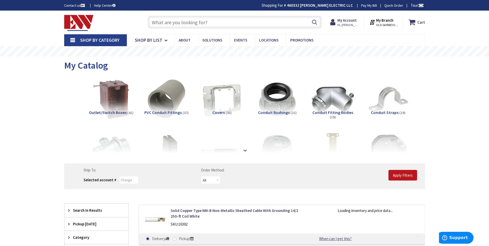
click at [247, 150] on strong at bounding box center [245, 150] width 6 height 6
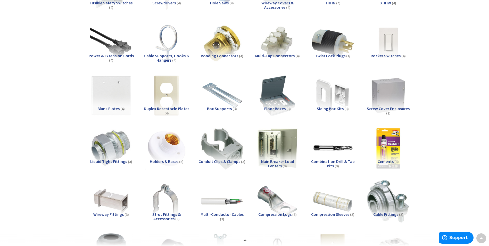
scroll to position [541, 0]
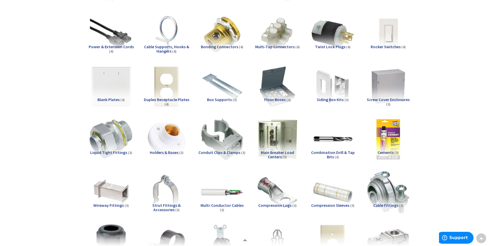
click at [114, 143] on img at bounding box center [111, 139] width 47 height 47
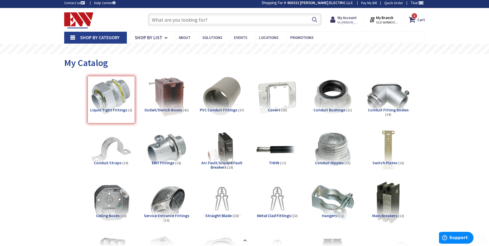
scroll to position [0, 0]
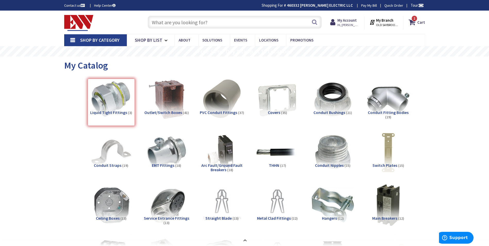
click at [196, 19] on input "text" at bounding box center [235, 22] width 174 height 13
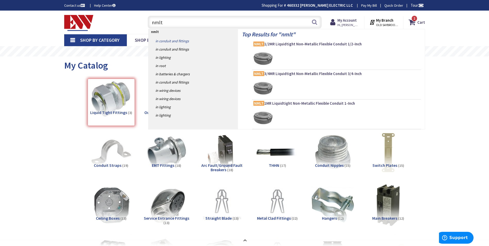
type input "nmlt"
click at [178, 40] on link "in Conduit and Fittings" at bounding box center [192, 41] width 89 height 8
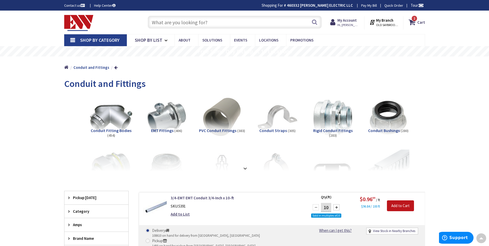
drag, startPoint x: 447, startPoint y: 134, endPoint x: 449, endPoint y: 37, distance: 97.1
click at [345, 21] on strong "My Account" at bounding box center [346, 20] width 19 height 5
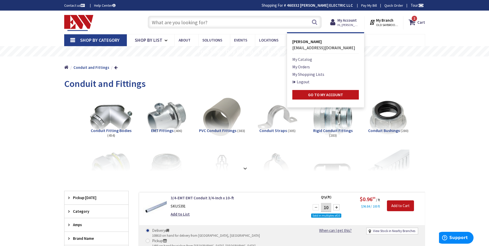
click at [302, 58] on link "My Catalog" at bounding box center [302, 59] width 20 height 6
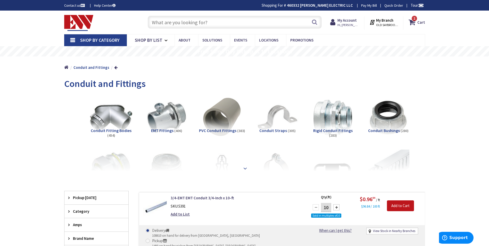
click at [246, 167] on strong at bounding box center [245, 167] width 6 height 6
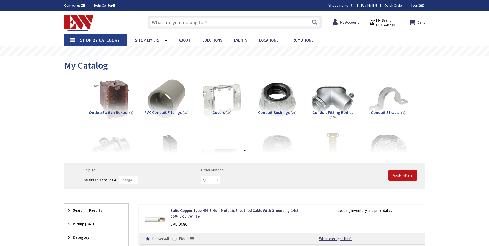
click at [246, 150] on strong at bounding box center [245, 150] width 6 height 6
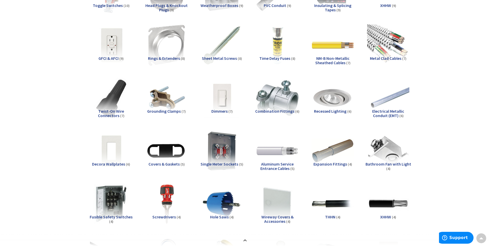
scroll to position [335, 0]
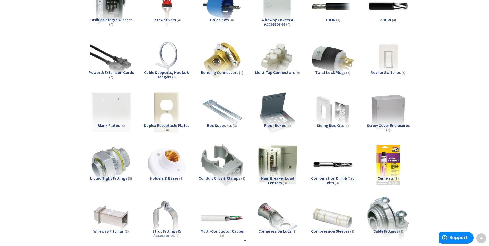
click at [111, 186] on div "Liquid Tight Fittings (3)" at bounding box center [111, 185] width 47 height 18
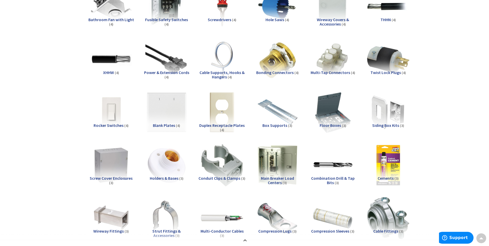
scroll to position [986, 0]
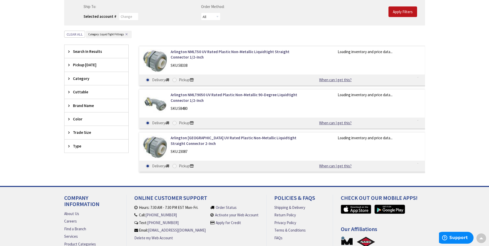
click at [191, 91] on div "Arlington NMLT9050 UV Rated Plastic Non-Metallic 90-Degree Liquidtight Connecto…" at bounding box center [282, 108] width 286 height 39
click at [188, 96] on link "Arlington NMLT9050 UV Rated Plastic Non-Metallic 90-Degree Liquidtight Connecto…" at bounding box center [235, 97] width 131 height 11
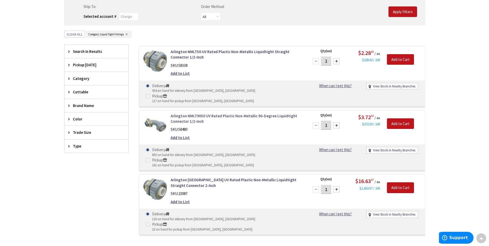
click at [188, 113] on link "Arlington NMLT9050 UV Rated Plastic Non-Metallic 90-Degree Liquidtight Connecto…" at bounding box center [235, 118] width 131 height 11
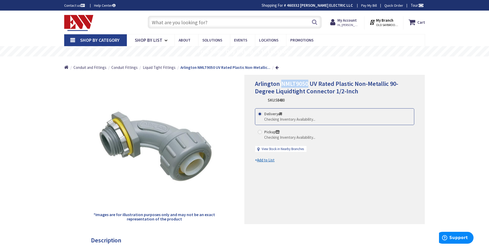
drag, startPoint x: 281, startPoint y: 84, endPoint x: 307, endPoint y: 82, distance: 26.3
click at [307, 82] on span "Arlington NMLT9050 UV Rated Plastic Non-Metallic 90-Degree Liquidtight Connecto…" at bounding box center [326, 87] width 143 height 15
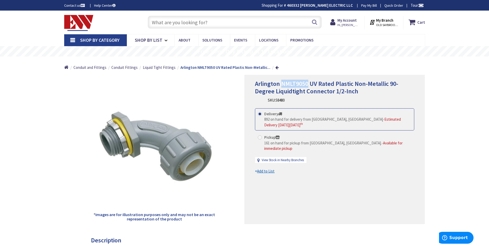
drag, startPoint x: 307, startPoint y: 82, endPoint x: 301, endPoint y: 84, distance: 5.9
copy span "NMLT9050"
click at [163, 66] on span "Liquid Tight Fittings" at bounding box center [159, 67] width 33 height 5
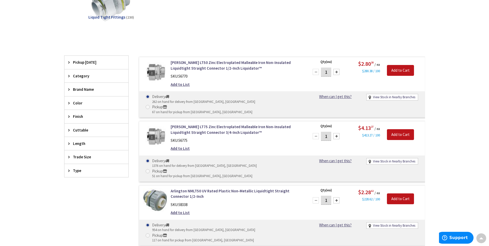
scroll to position [103, 0]
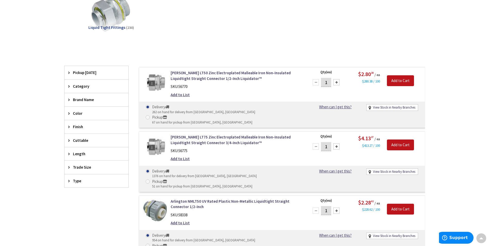
click at [76, 168] on span "Trade Size" at bounding box center [94, 166] width 42 height 5
click at [76, 196] on span "3/4 Inch" at bounding box center [96, 195] width 64 height 9
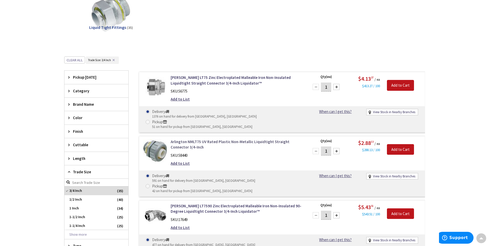
click at [186, 139] on link "Arlington NMLT75 UV Rated Plastic Non-Metallic Liquidtight Straight Connector 3…" at bounding box center [235, 144] width 131 height 11
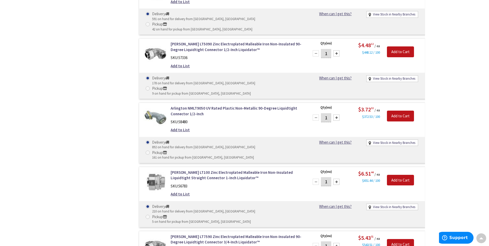
scroll to position [454, 0]
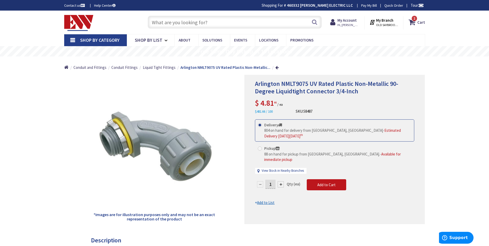
click at [202, 23] on input "text" at bounding box center [235, 22] width 174 height 13
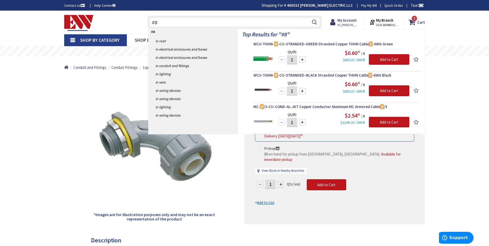
drag, startPoint x: 451, startPoint y: 106, endPoint x: 420, endPoint y: 75, distance: 44.1
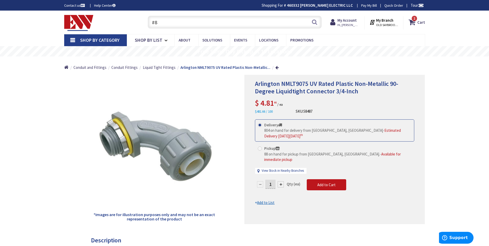
click at [171, 22] on input "#8" at bounding box center [235, 22] width 174 height 13
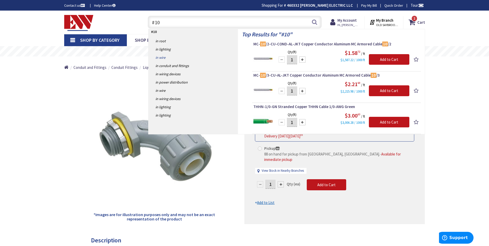
type input "#10"
click at [164, 57] on link "in Wire" at bounding box center [192, 57] width 89 height 8
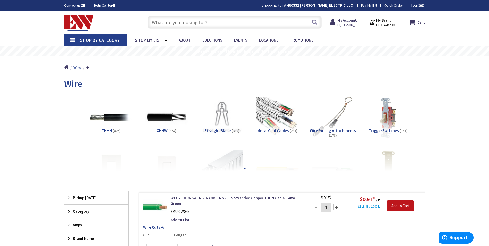
click at [246, 169] on div at bounding box center [244, 157] width 335 height 28
click at [245, 169] on strong at bounding box center [245, 168] width 6 height 6
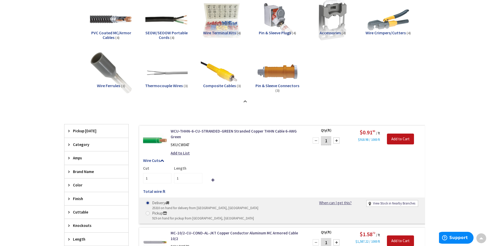
scroll to position [901, 0]
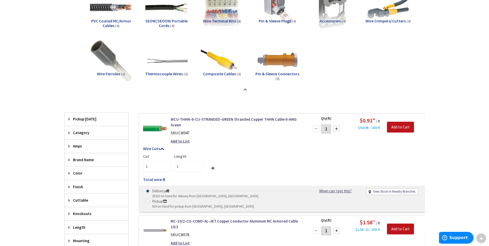
click at [72, 149] on div "Amps" at bounding box center [96, 145] width 64 height 13
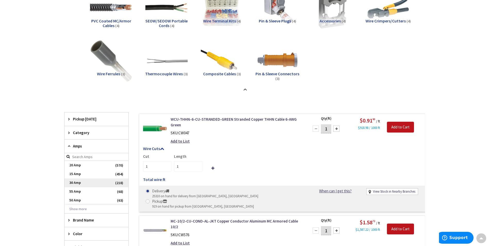
click at [83, 185] on span "30 Amp" at bounding box center [96, 182] width 64 height 9
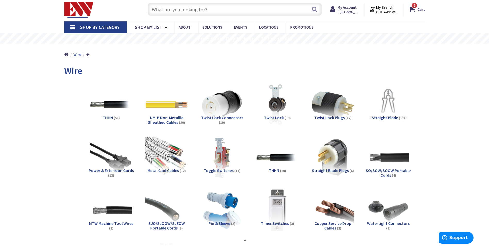
scroll to position [0, 0]
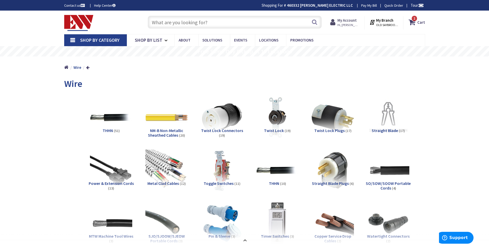
click at [348, 23] on span "Hi, [PERSON_NAME]" at bounding box center [348, 25] width 22 height 4
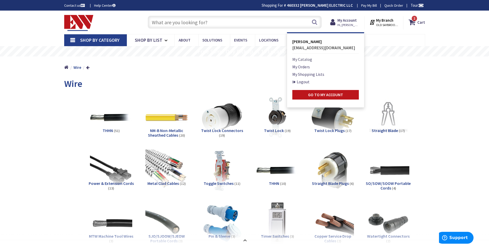
click at [300, 59] on link "My Catalog" at bounding box center [302, 59] width 20 height 6
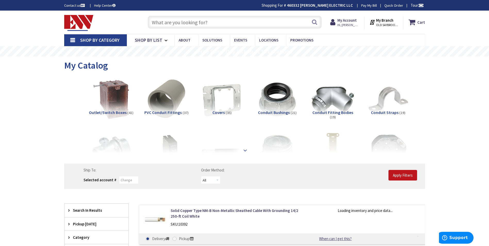
click at [246, 148] on strong at bounding box center [245, 150] width 6 height 6
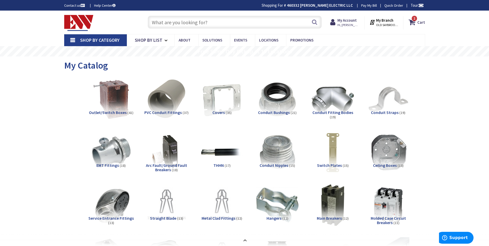
click at [191, 22] on input "text" at bounding box center [235, 22] width 174 height 13
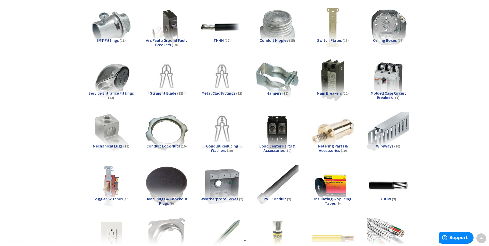
scroll to position [206, 0]
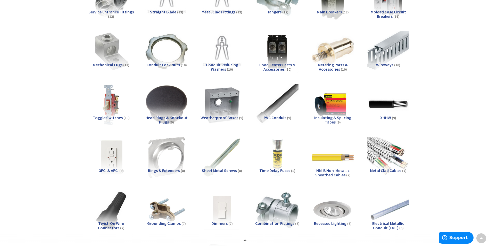
click at [115, 117] on span "Toggle Switches" at bounding box center [108, 117] width 30 height 5
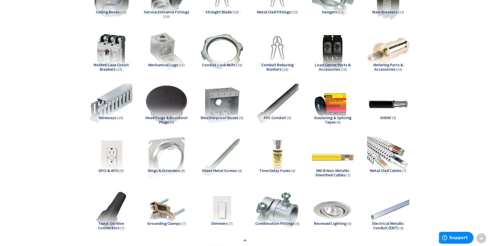
scroll to position [986, 0]
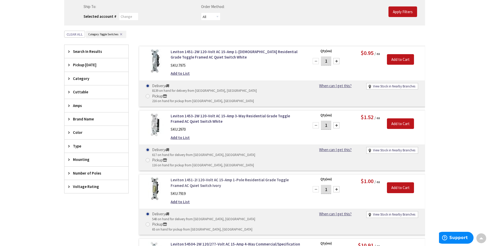
click at [210, 177] on link "Leviton 1451-2I 120-Volt AC 15-Amp 1-Pole Residential Grade Toggle Framed AC Qu…" at bounding box center [235, 182] width 131 height 11
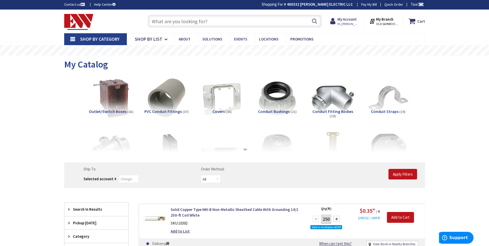
click at [245, 151] on strong at bounding box center [245, 149] width 6 height 6
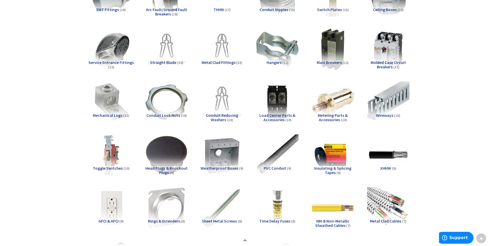
click at [112, 166] on span "Toggle Switches" at bounding box center [108, 167] width 30 height 5
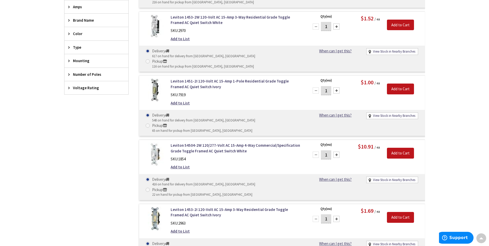
scroll to position [1089, 0]
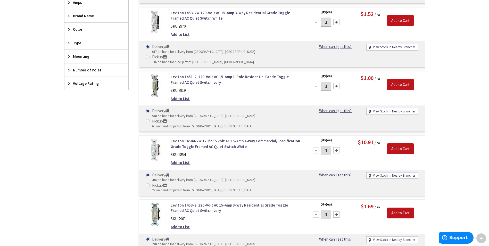
click at [190, 202] on link "Leviton 1453-2I 120-Volt AC 15-Amp 3-Way Residential Grade Toggle Framed AC Qui…" at bounding box center [235, 207] width 131 height 11
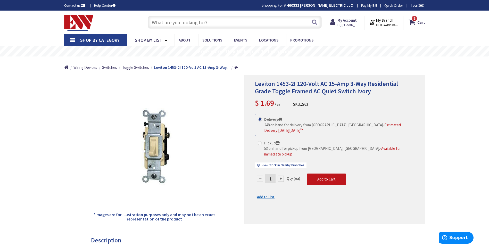
click at [264, 24] on input "text" at bounding box center [235, 22] width 174 height 13
click at [351, 21] on strong "My Account" at bounding box center [346, 20] width 19 height 5
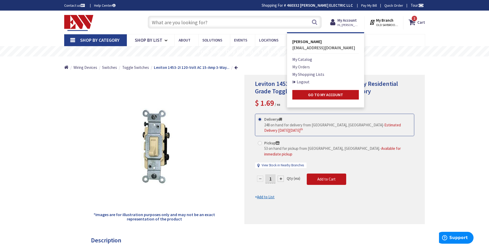
click at [304, 66] on link "My Orders" at bounding box center [301, 67] width 18 height 6
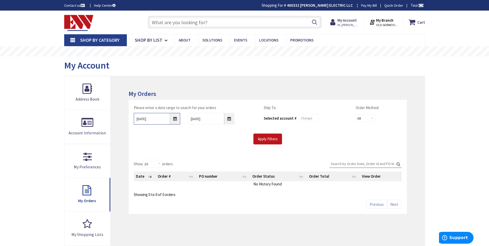
click at [178, 124] on input "9/30/2025" at bounding box center [157, 119] width 46 height 12
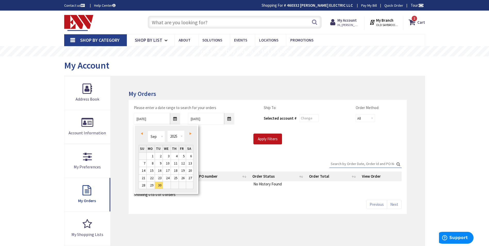
click at [142, 133] on span "Prev" at bounding box center [142, 133] width 2 height 3
click at [142, 132] on span "Prev" at bounding box center [142, 133] width 2 height 3
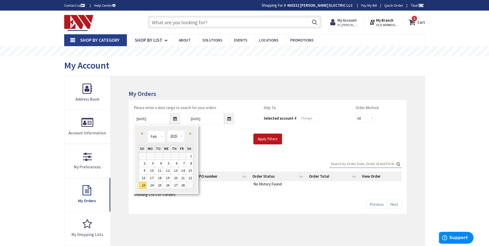
click at [142, 132] on span "Prev" at bounding box center [142, 133] width 2 height 3
click at [144, 155] on link "1" at bounding box center [142, 155] width 7 height 7
type input "12/01/2024"
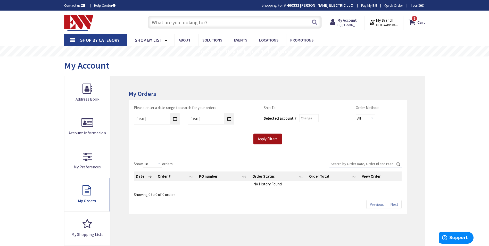
click at [257, 138] on input "Apply Filters" at bounding box center [267, 138] width 29 height 11
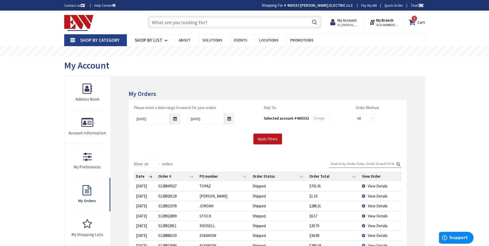
click at [339, 165] on input "Search:" at bounding box center [365, 164] width 72 height 8
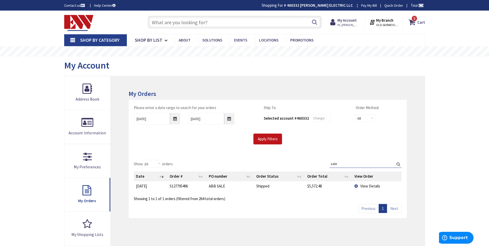
click at [367, 186] on span "View Details" at bounding box center [370, 185] width 20 height 5
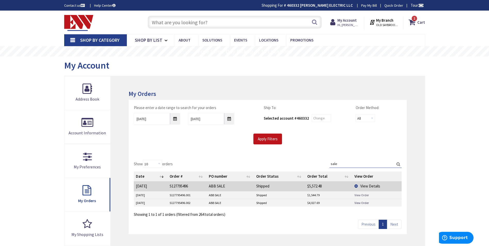
click at [357, 195] on link "View Order" at bounding box center [361, 195] width 14 height 4
click at [364, 203] on link "View Order" at bounding box center [361, 202] width 14 height 4
click at [242, 27] on input "text" at bounding box center [235, 22] width 174 height 13
click at [338, 162] on input "sale" at bounding box center [365, 164] width 72 height 8
type input "s"
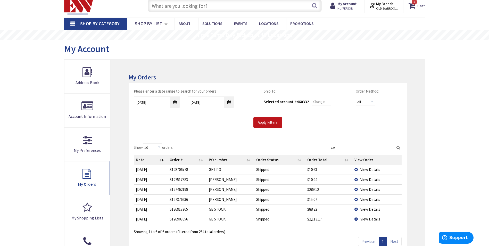
scroll to position [26, 0]
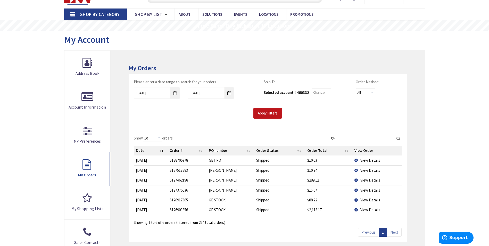
type input "ge"
click at [365, 209] on span "View Details" at bounding box center [370, 209] width 20 height 5
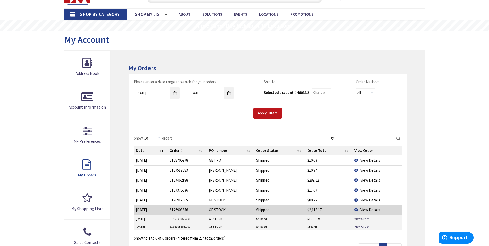
click at [363, 218] on link "View Order" at bounding box center [361, 218] width 14 height 4
click at [363, 226] on link "View Order" at bounding box center [361, 226] width 14 height 4
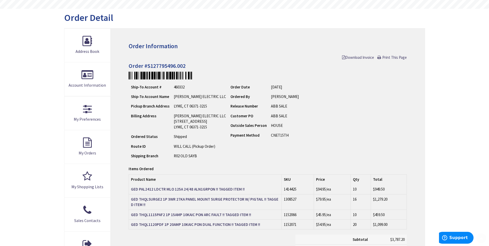
scroll to position [52, 0]
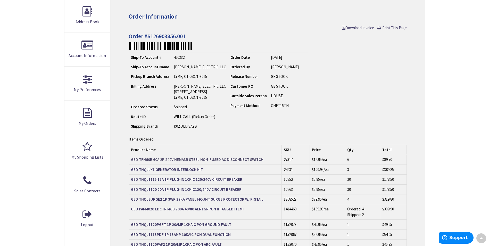
click at [183, 160] on strong "GED TFN60R 60A 2P 240V NEMA3R STEEL NON-FUSED AC DISCONNECT SWITCH" at bounding box center [197, 159] width 132 height 5
